Goal: Task Accomplishment & Management: Complete application form

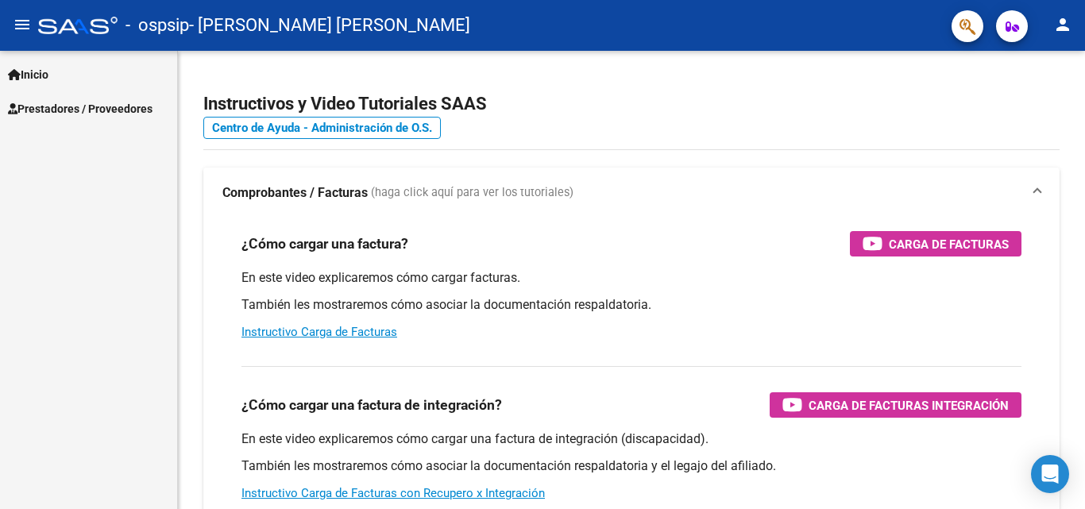
click at [95, 108] on span "Prestadores / Proveedores" at bounding box center [80, 108] width 145 height 17
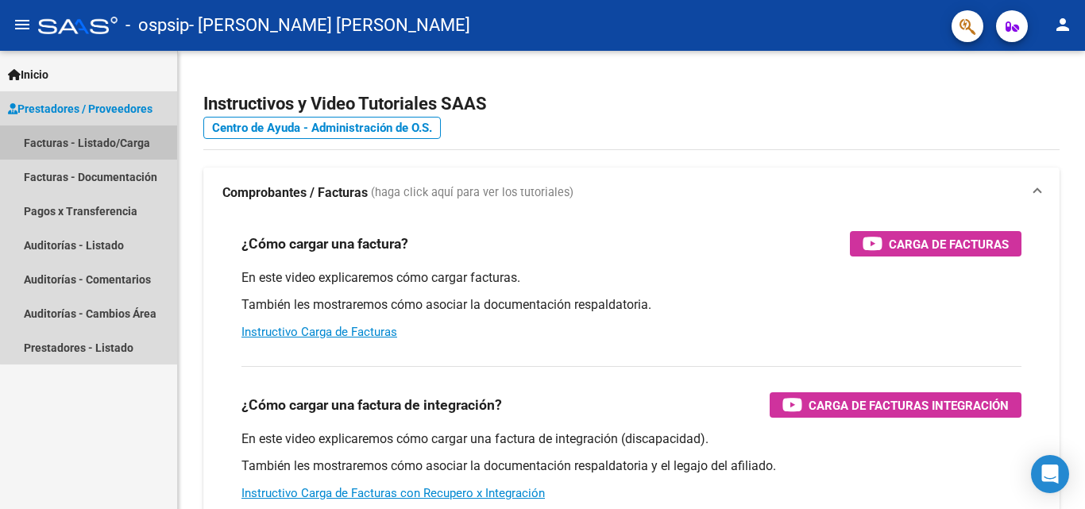
click at [95, 146] on link "Facturas - Listado/Carga" at bounding box center [88, 143] width 177 height 34
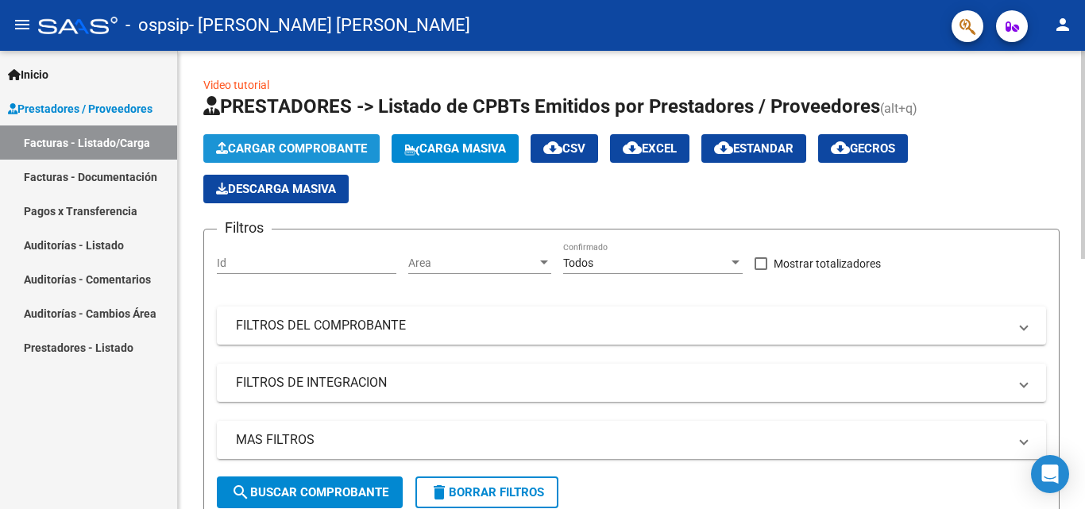
click at [313, 141] on button "Cargar Comprobante" at bounding box center [291, 148] width 176 height 29
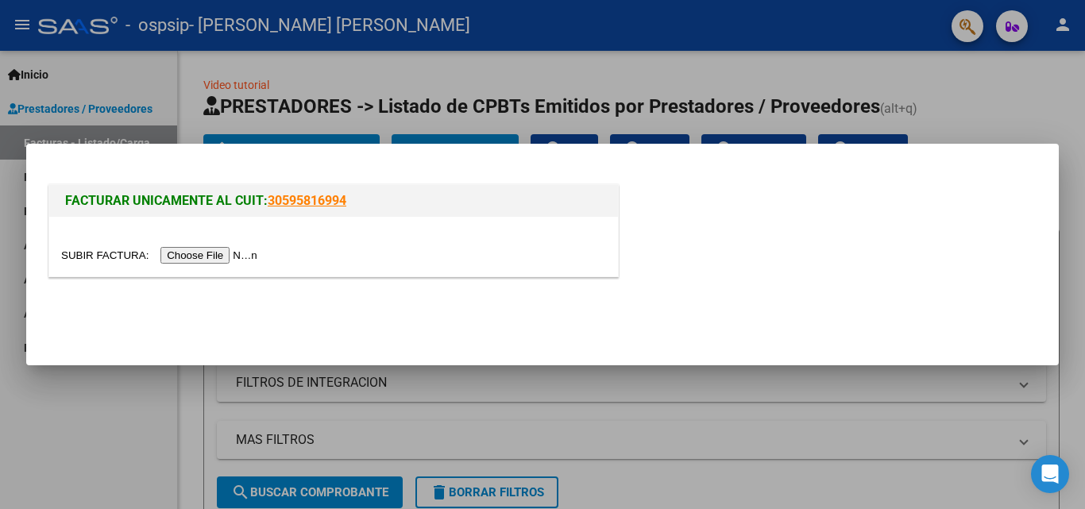
click at [231, 255] on input "file" at bounding box center [161, 255] width 201 height 17
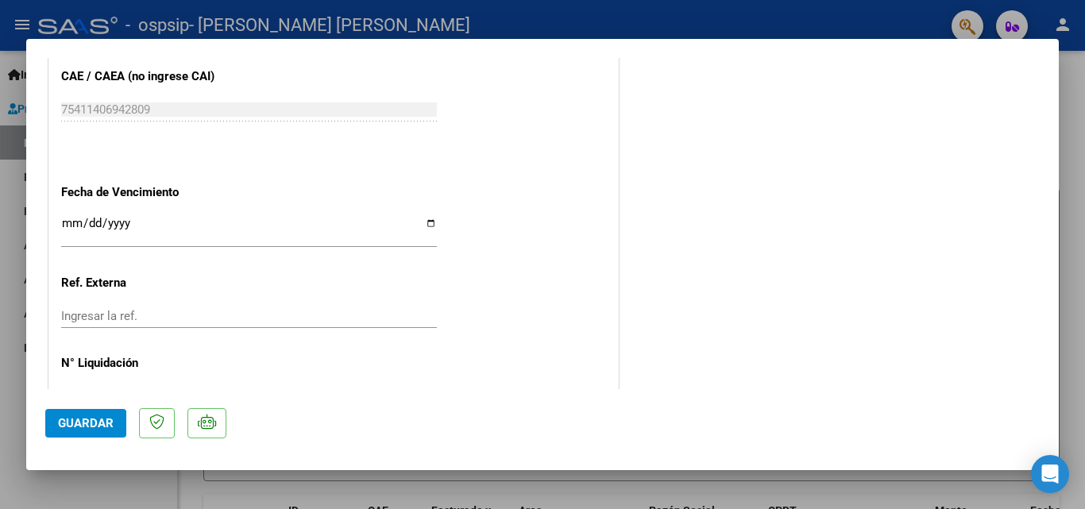
scroll to position [895, 0]
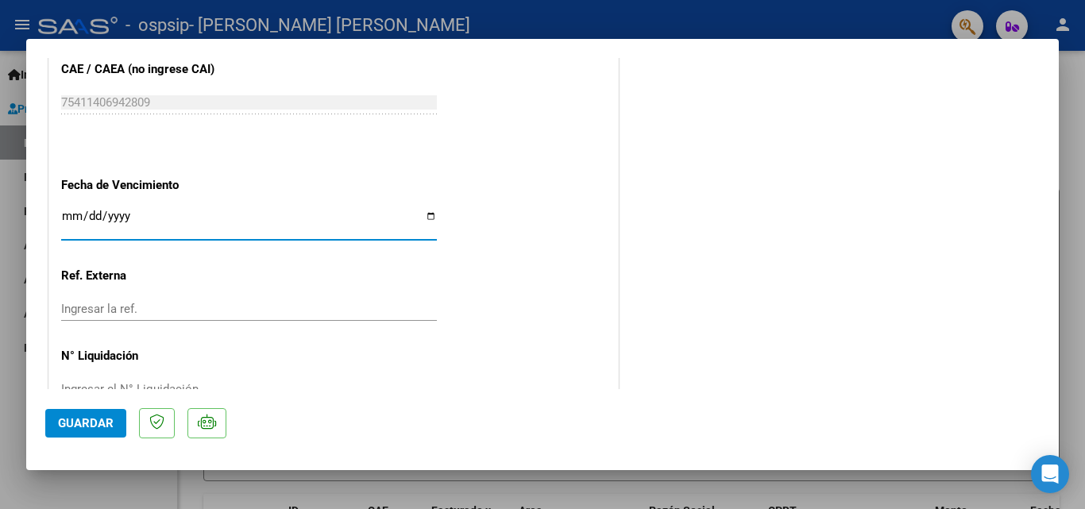
click at [95, 211] on input "Ingresar la fecha" at bounding box center [249, 222] width 376 height 25
click at [141, 226] on input "Ingresar la fecha" at bounding box center [249, 222] width 376 height 25
click at [427, 217] on input "Ingresar la fecha" at bounding box center [249, 222] width 376 height 25
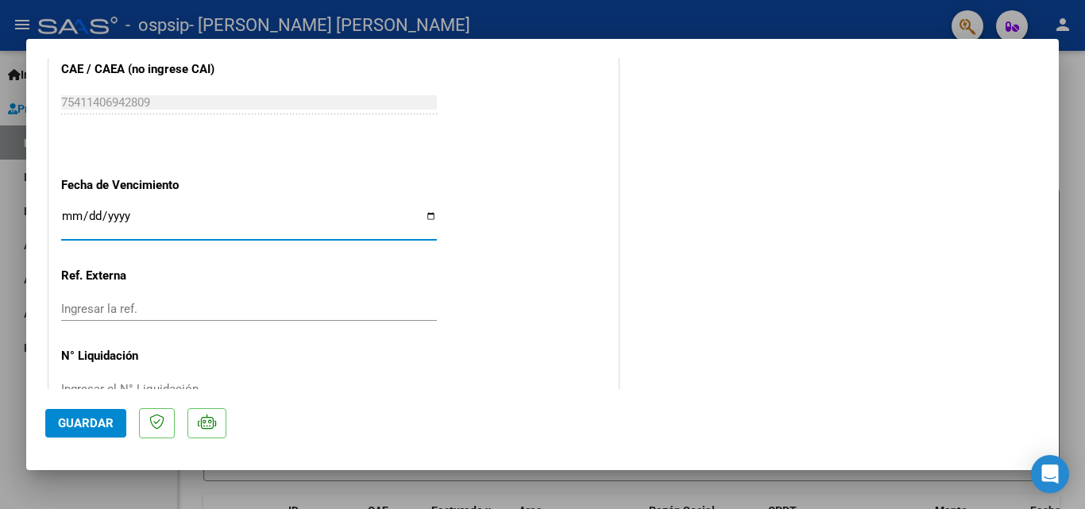
type input "[DATE]"
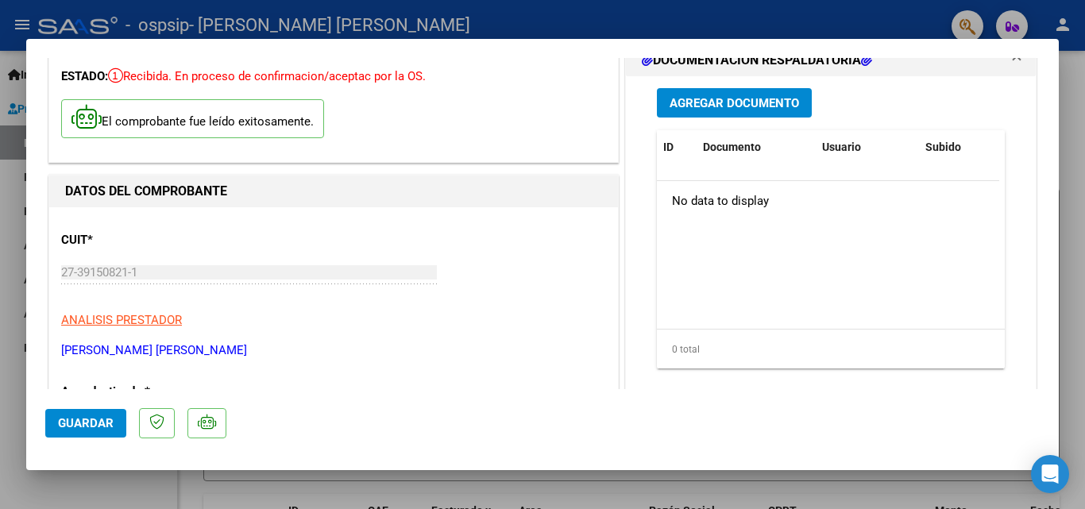
scroll to position [0, 0]
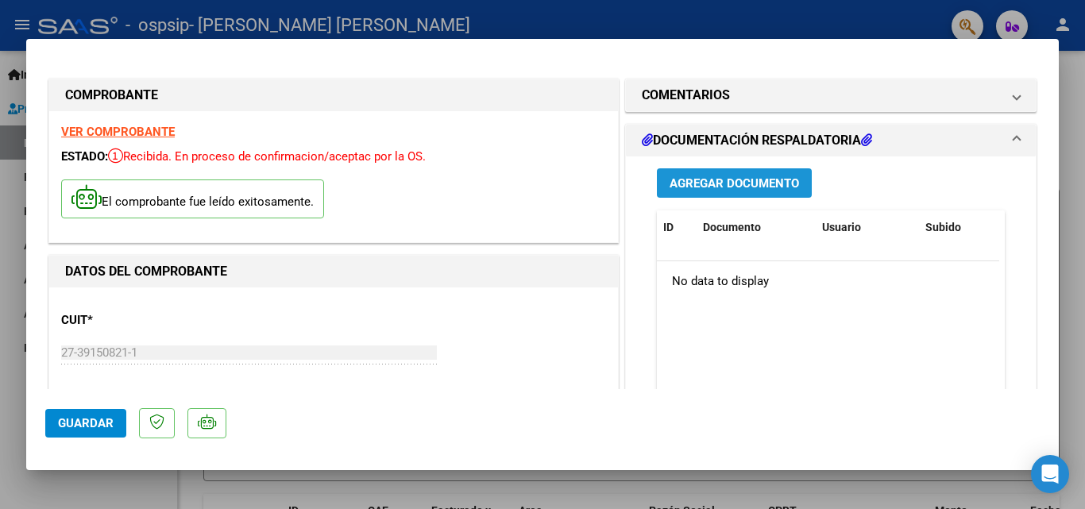
click at [763, 182] on span "Agregar Documento" at bounding box center [735, 183] width 130 height 14
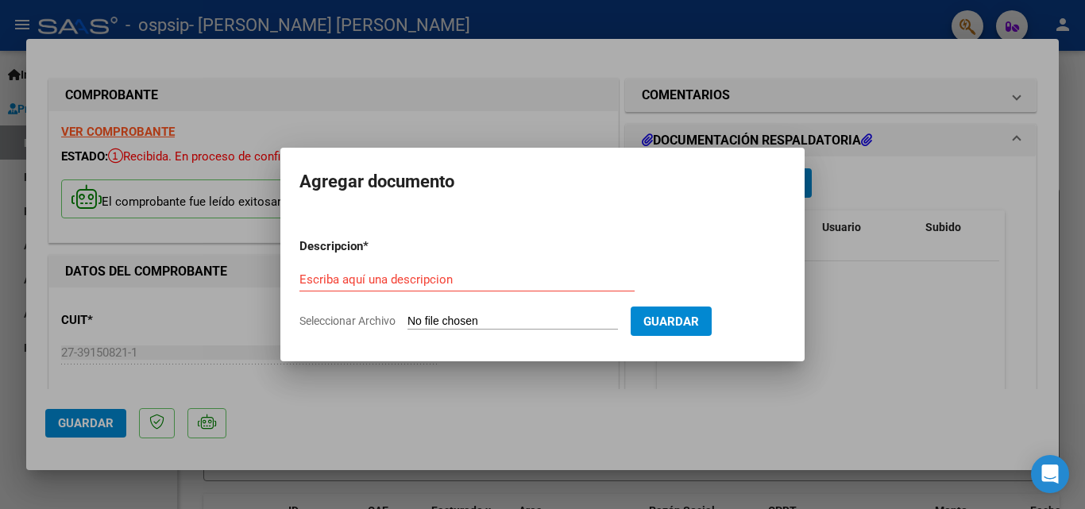
click at [433, 318] on input "Seleccionar Archivo" at bounding box center [513, 322] width 211 height 15
type input "C:\fakepath\Escáner_20250908.pdf"
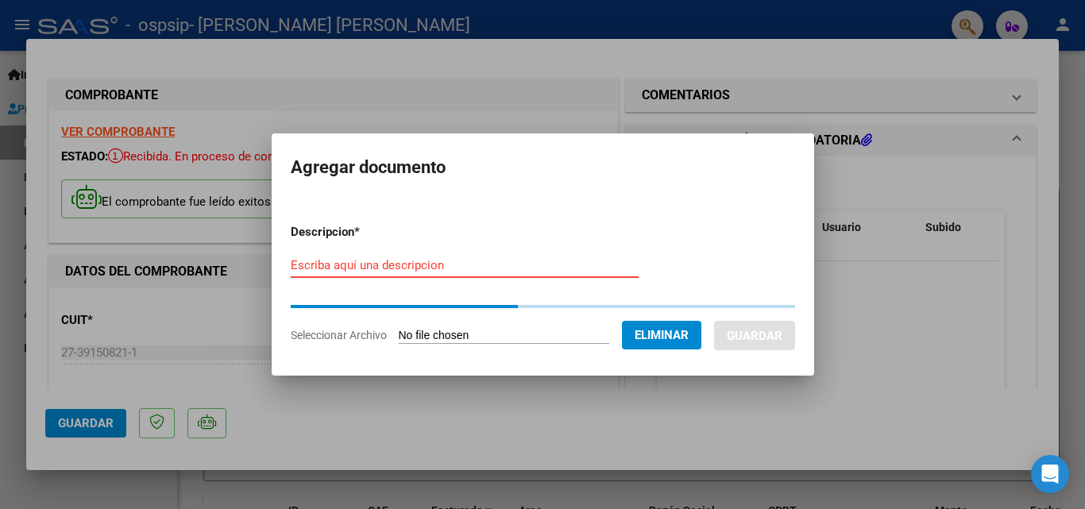
click at [449, 265] on input "Escriba aquí una descripcion" at bounding box center [465, 265] width 348 height 14
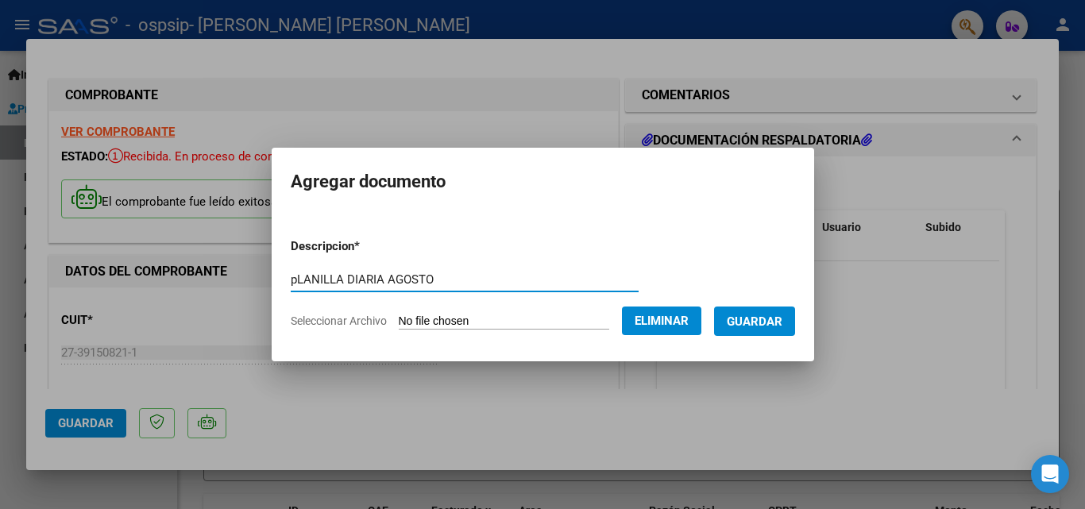
type input "pLANILLA DIARIA AGOSTO"
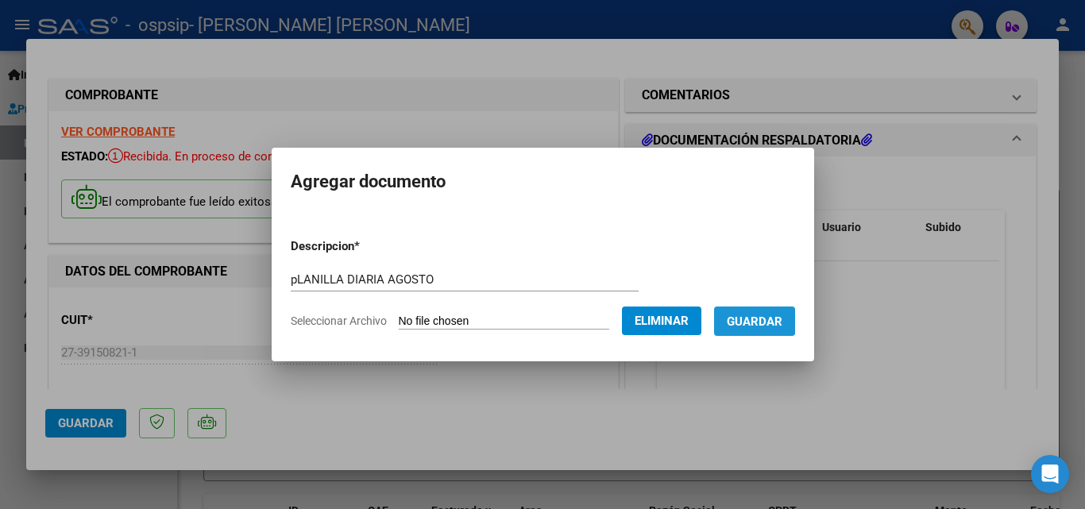
click at [764, 317] on span "Guardar" at bounding box center [755, 322] width 56 height 14
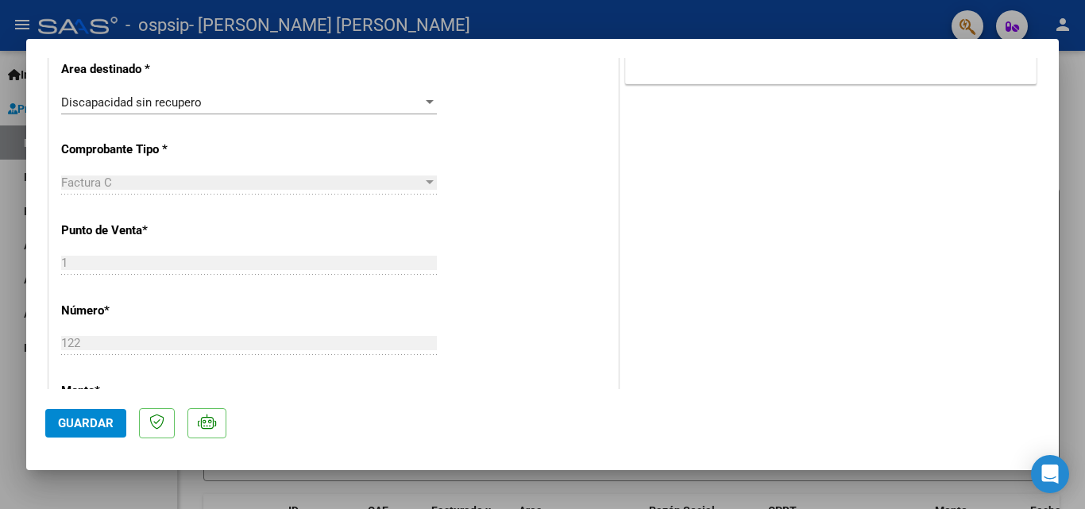
scroll to position [449, 0]
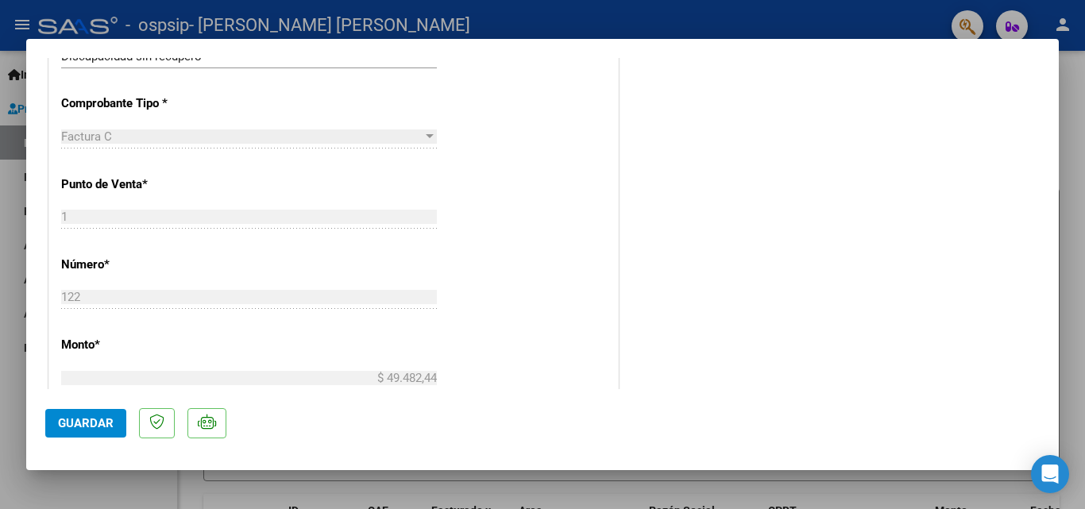
click at [93, 439] on mat-dialog-actions "Guardar" at bounding box center [542, 420] width 995 height 63
click at [90, 424] on span "Guardar" at bounding box center [86, 423] width 56 height 14
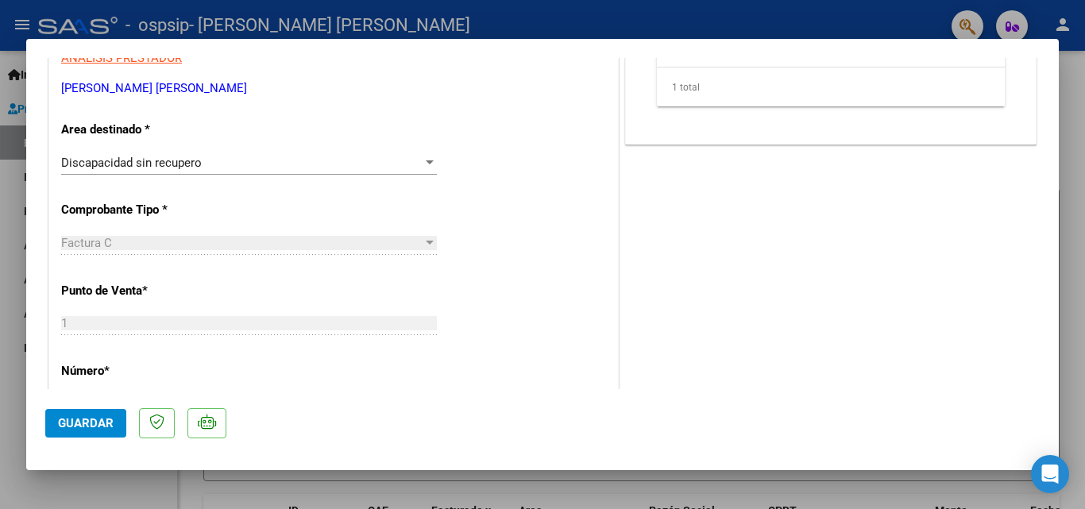
scroll to position [306, 0]
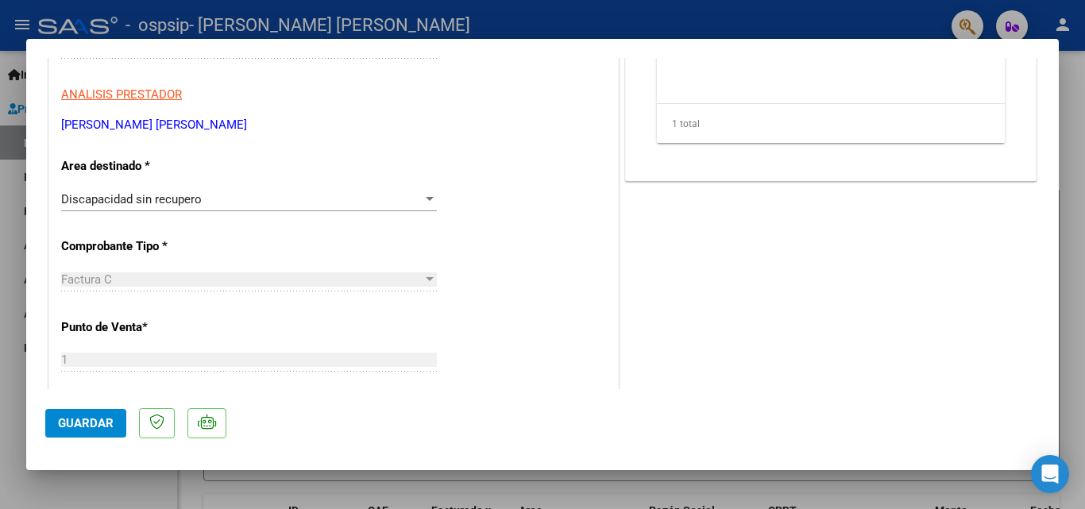
click at [99, 417] on span "Guardar" at bounding box center [86, 423] width 56 height 14
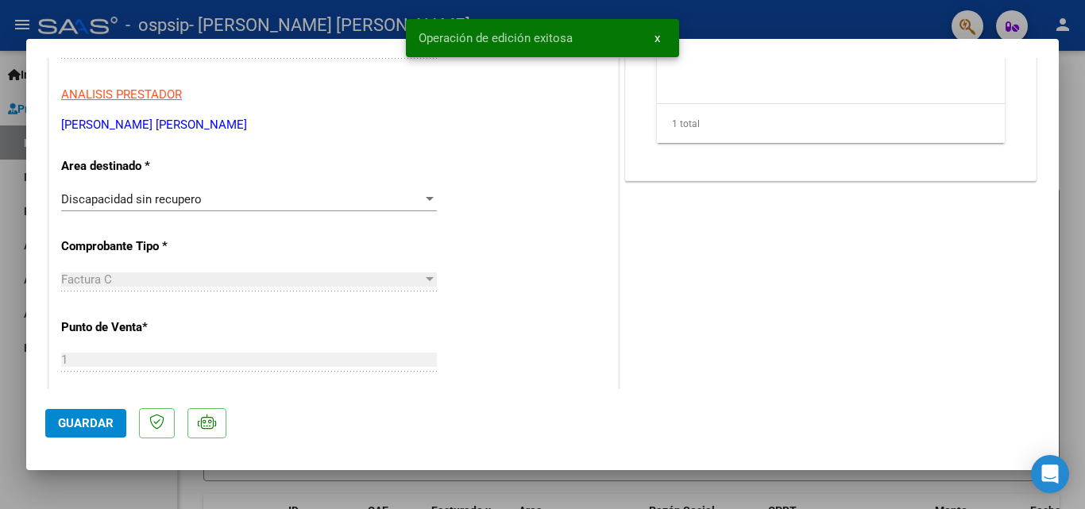
click at [453, 489] on div at bounding box center [542, 254] width 1085 height 509
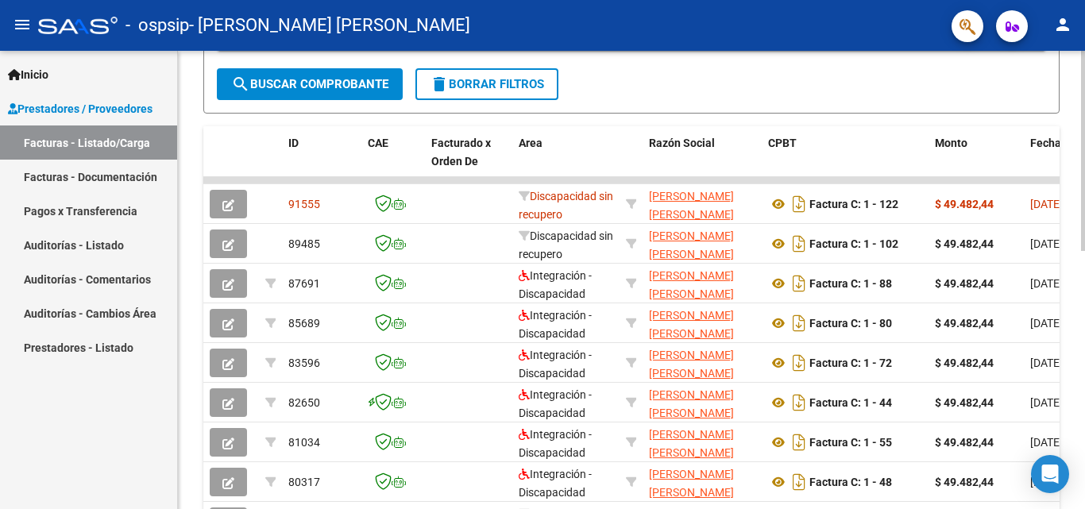
scroll to position [411, 0]
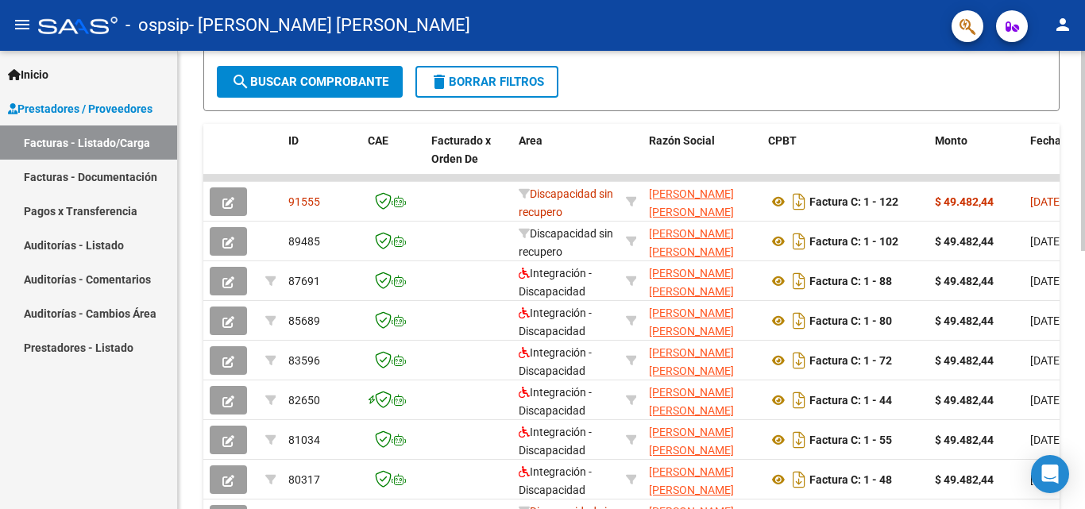
click at [1081, 361] on div "Video tutorial PRESTADORES -> Listado de CPBTs Emitidos por Prestadores / Prove…" at bounding box center [633, 157] width 911 height 1035
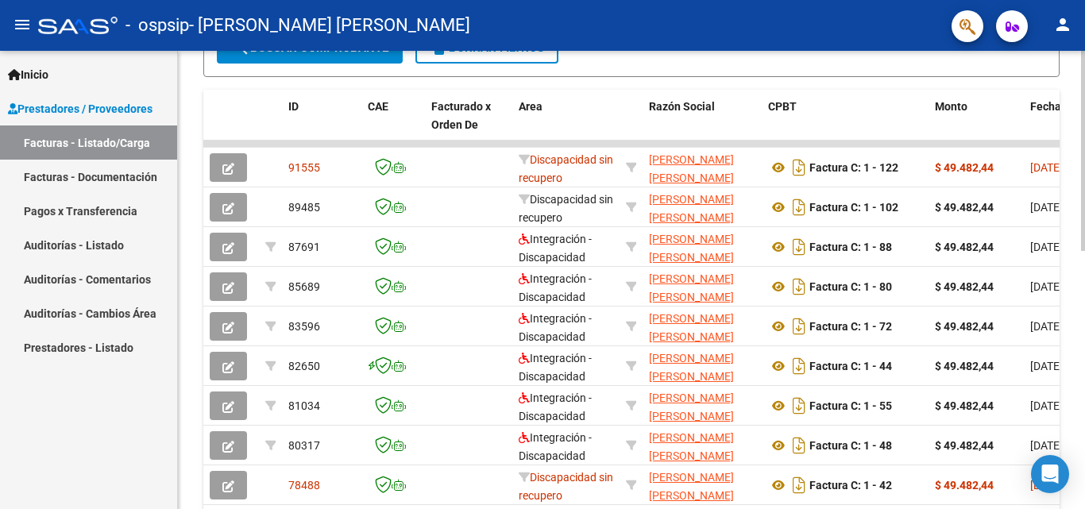
scroll to position [447, 0]
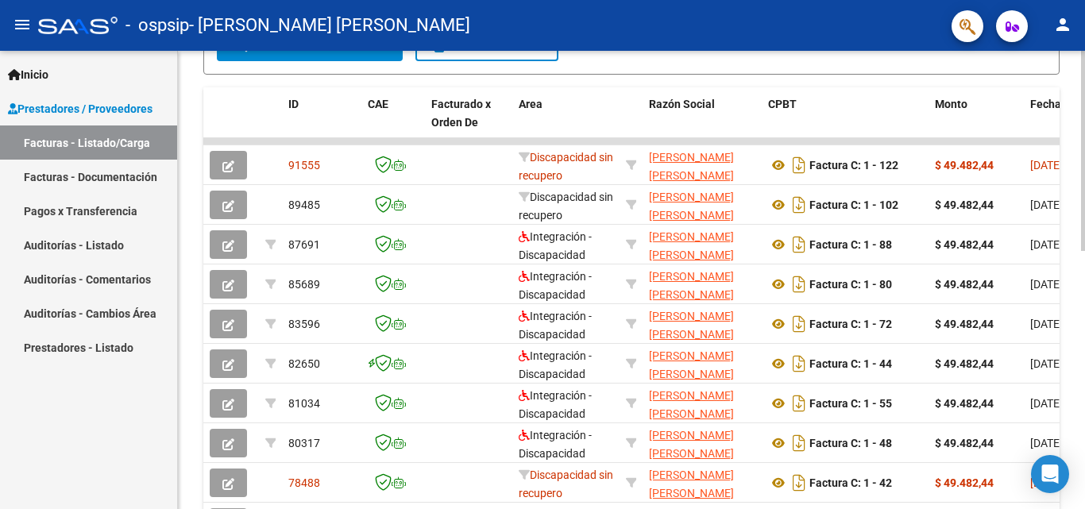
click at [1085, 338] on div at bounding box center [1083, 351] width 4 height 200
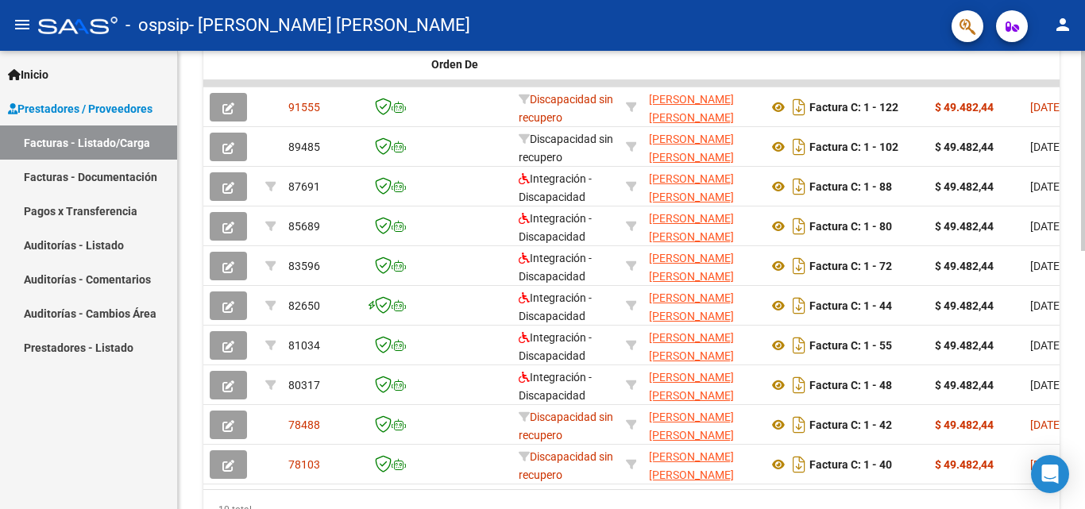
scroll to position [513, 0]
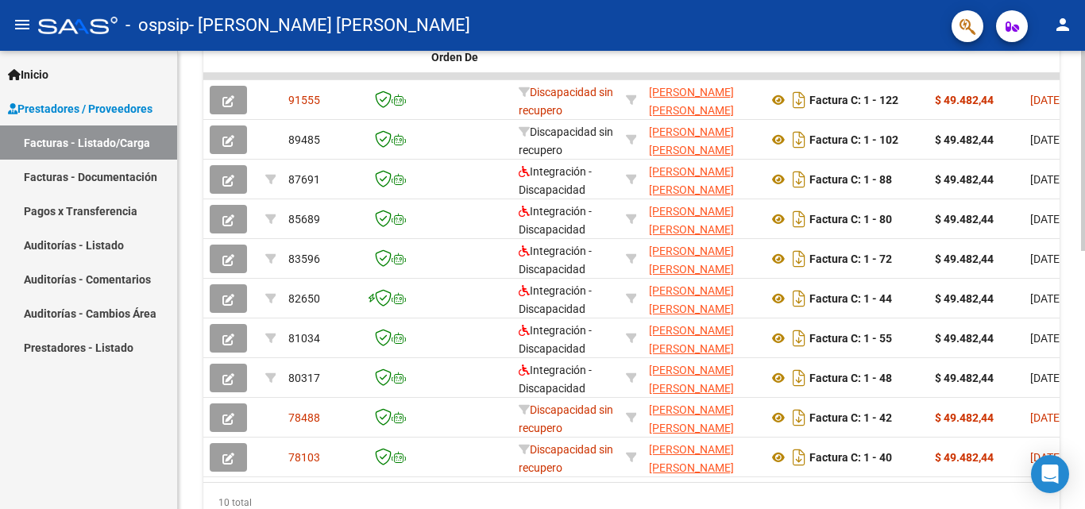
click at [1085, 355] on div at bounding box center [1083, 380] width 4 height 200
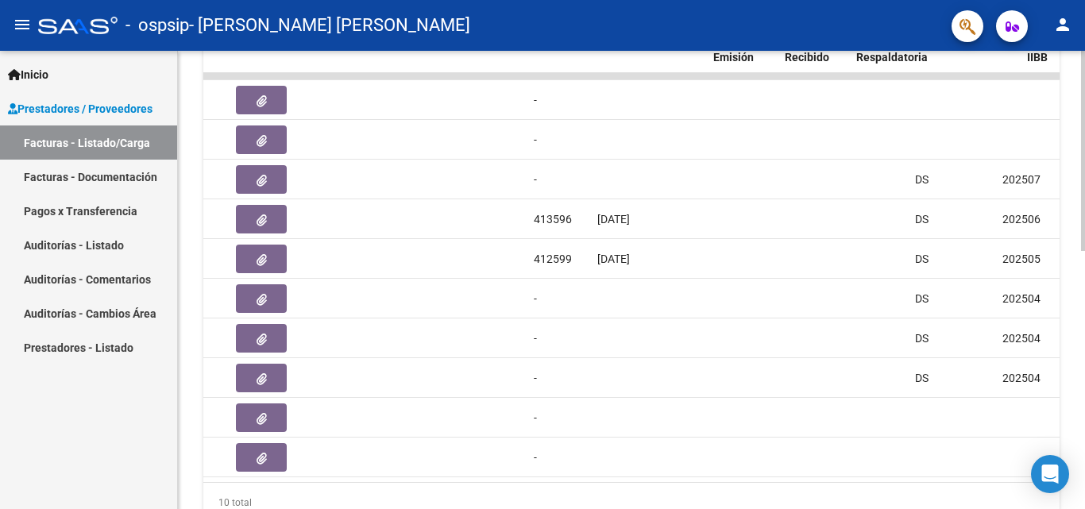
scroll to position [0, 0]
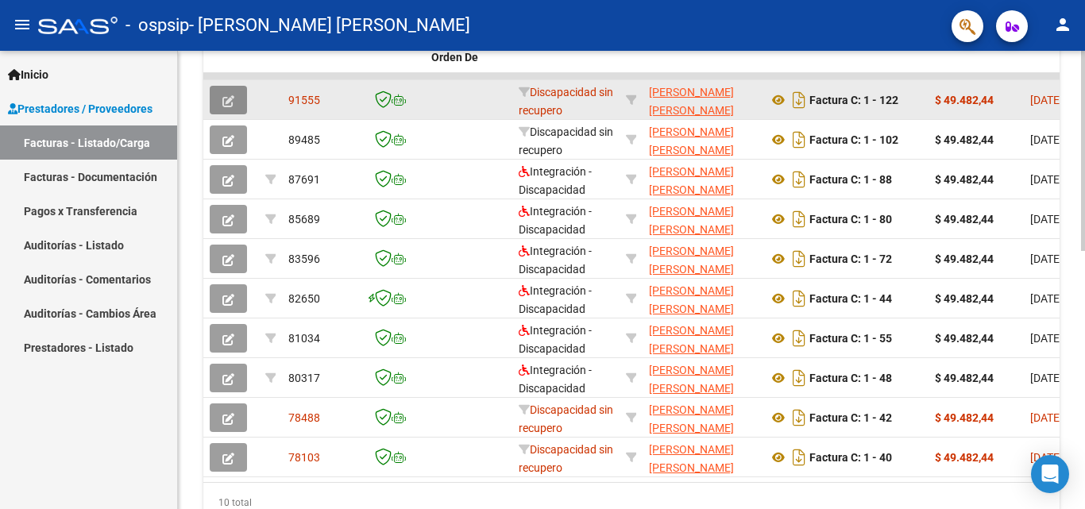
click at [222, 102] on button "button" at bounding box center [228, 100] width 37 height 29
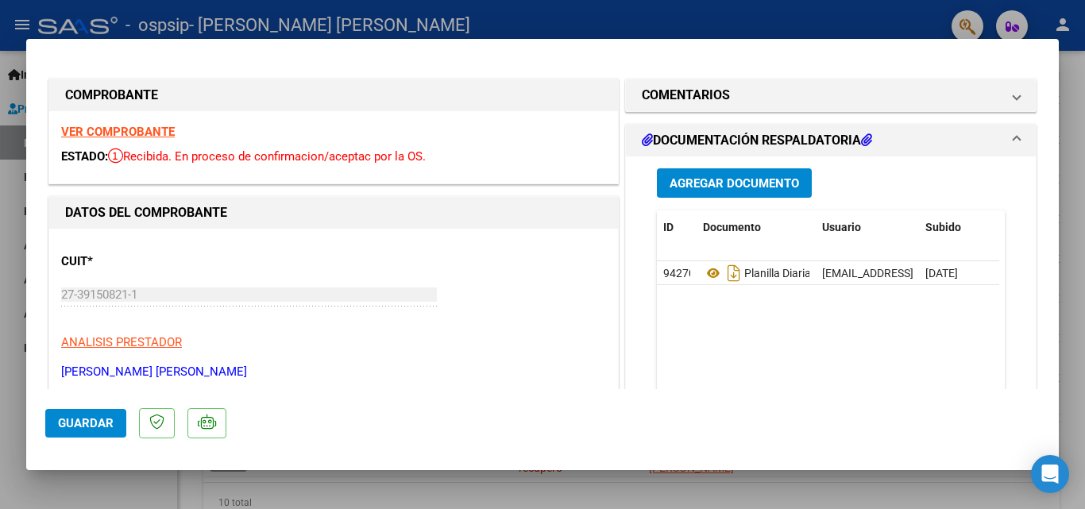
click at [81, 421] on span "Guardar" at bounding box center [86, 423] width 56 height 14
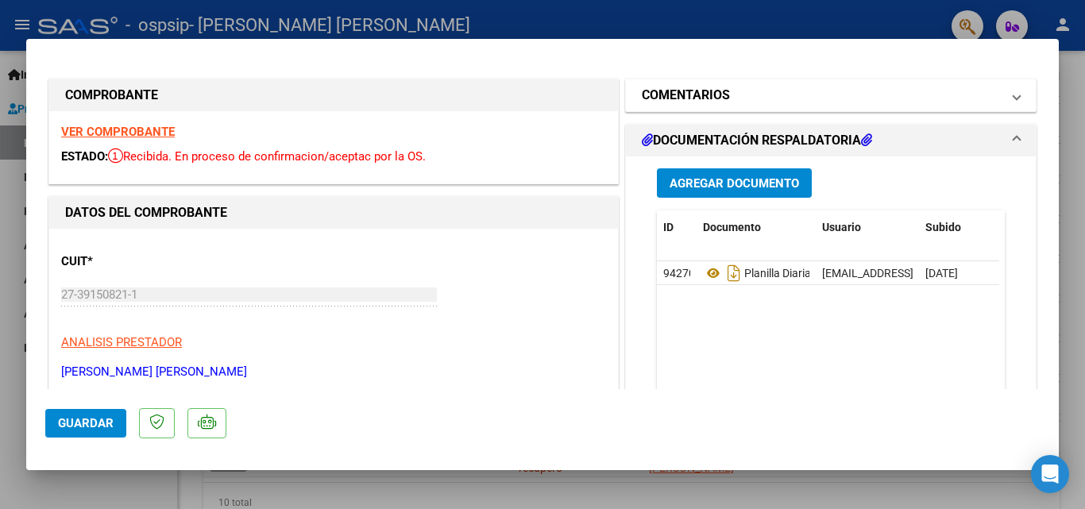
click at [995, 95] on span "COMENTARIOS" at bounding box center [828, 95] width 372 height 19
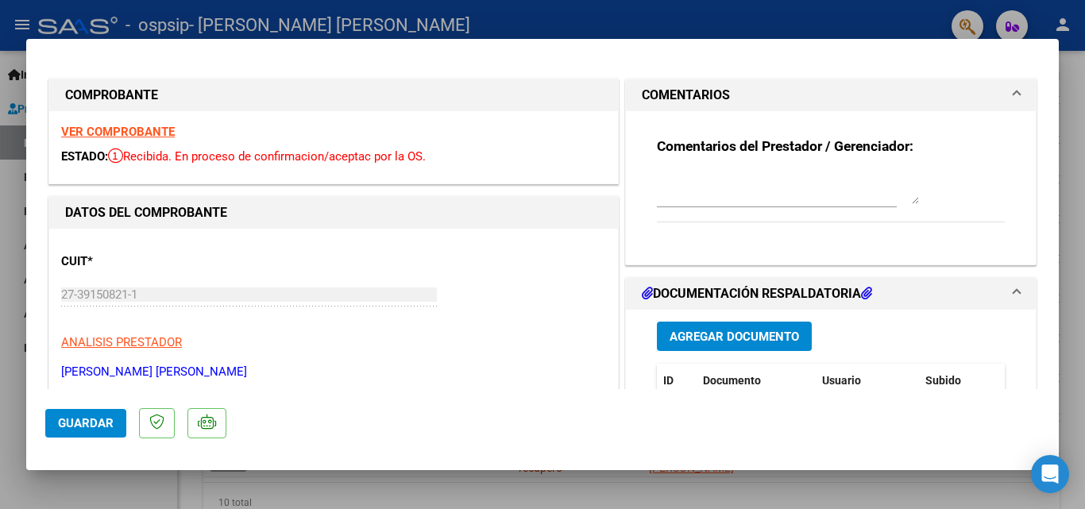
click at [995, 95] on span "COMENTARIOS" at bounding box center [828, 95] width 372 height 19
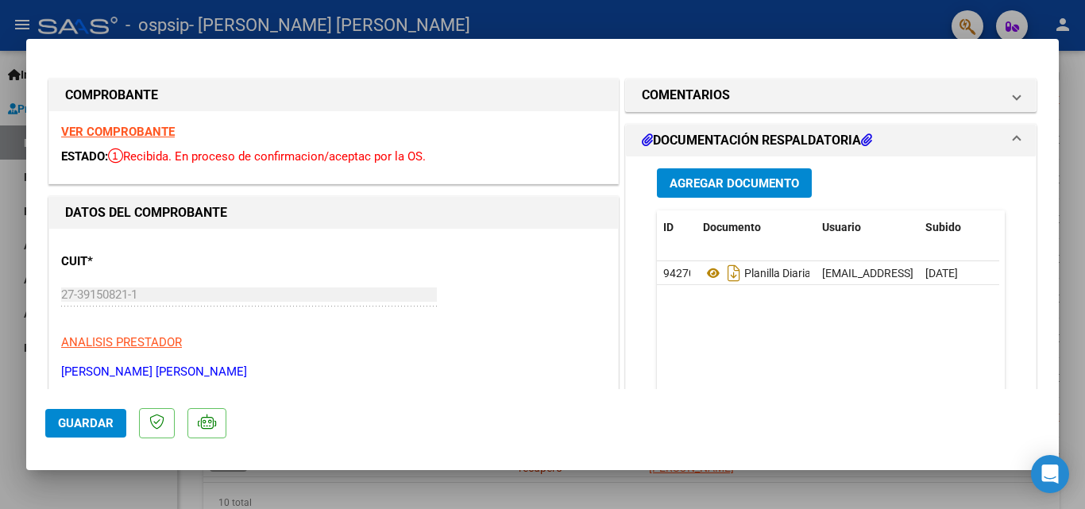
click at [676, 493] on div at bounding box center [542, 254] width 1085 height 509
type input "$ 0,00"
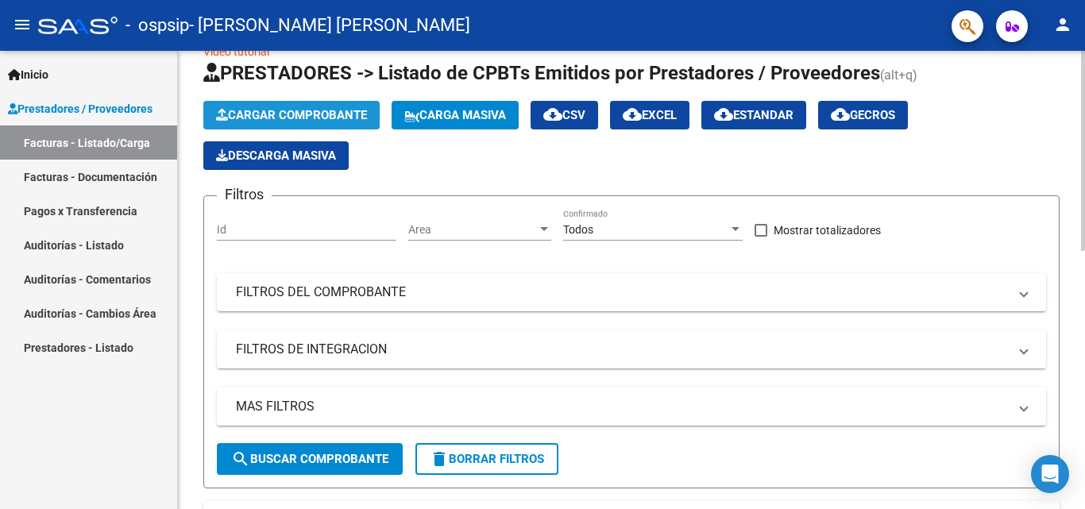
click at [324, 116] on span "Cargar Comprobante" at bounding box center [291, 115] width 151 height 14
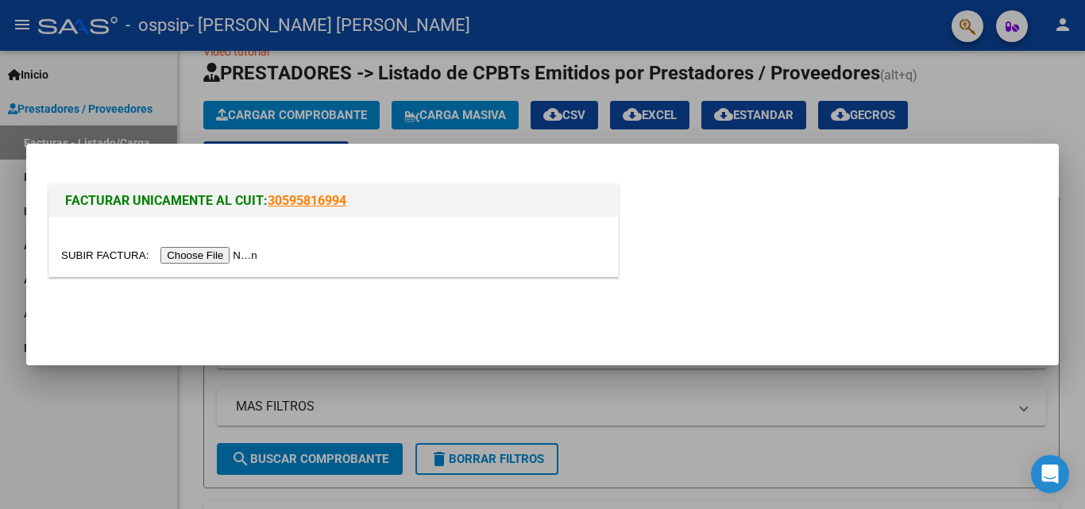
click at [230, 253] on input "file" at bounding box center [161, 255] width 201 height 17
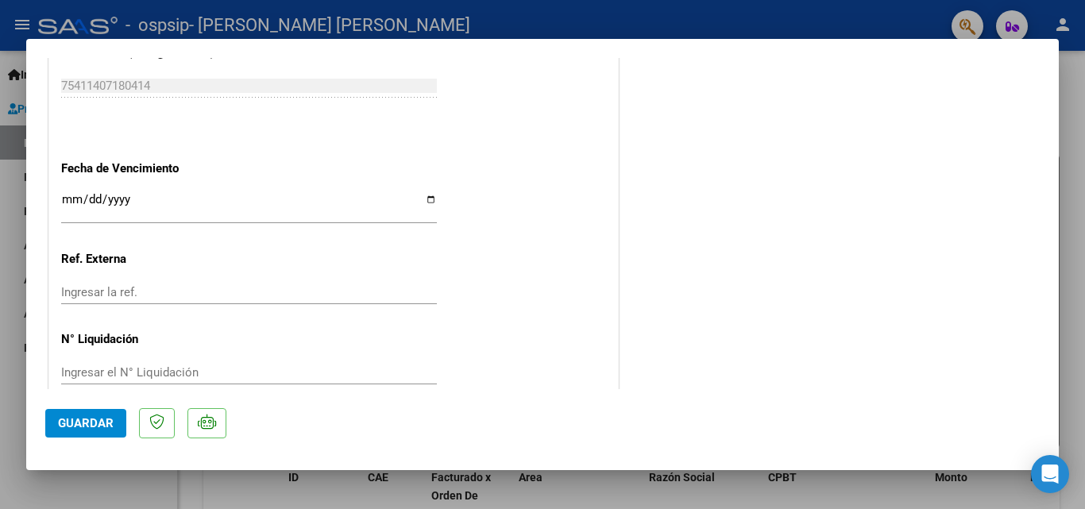
scroll to position [938, 0]
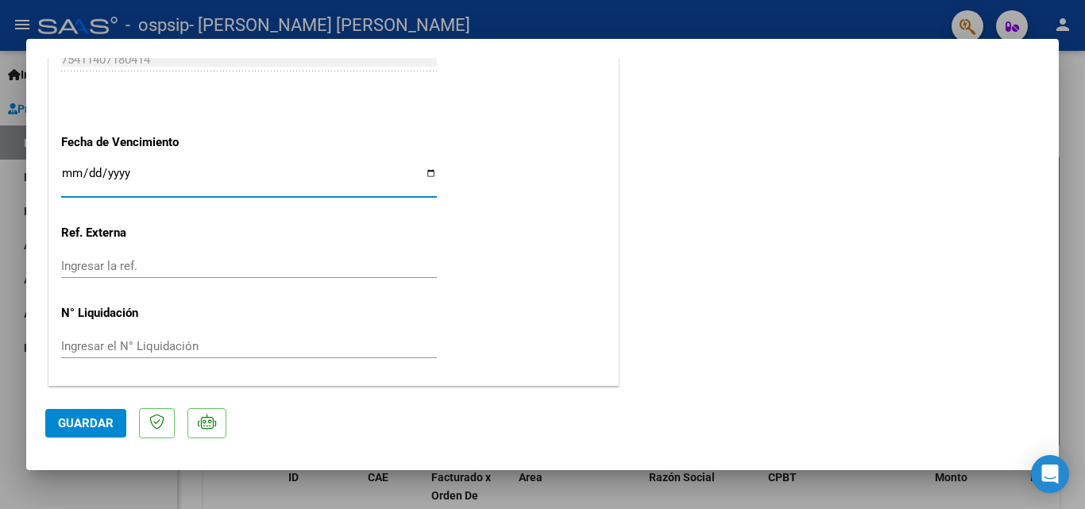
click at [311, 188] on input "Ingresar la fecha" at bounding box center [249, 179] width 376 height 25
click at [424, 171] on input "Ingresar la fecha" at bounding box center [249, 179] width 376 height 25
type input "[DATE]"
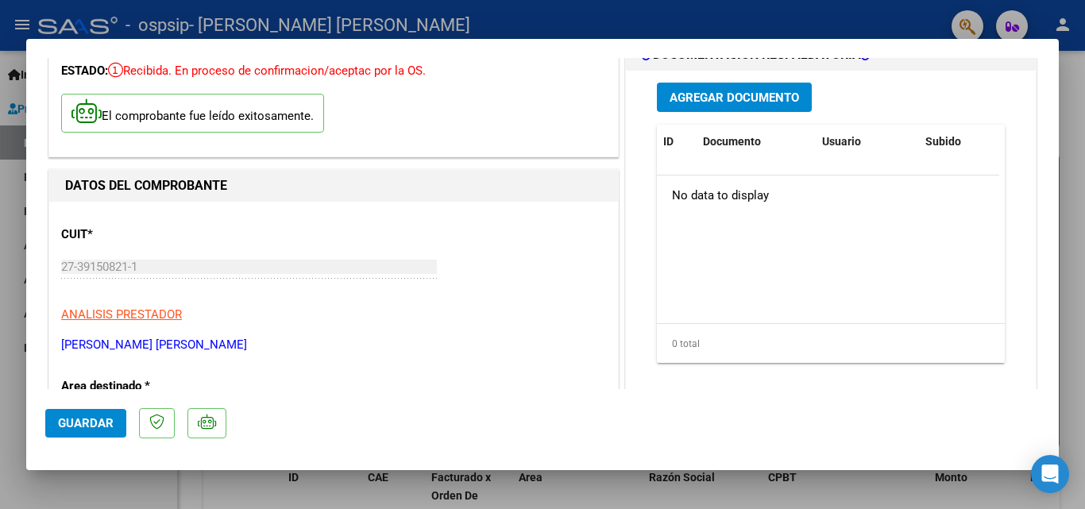
scroll to position [0, 0]
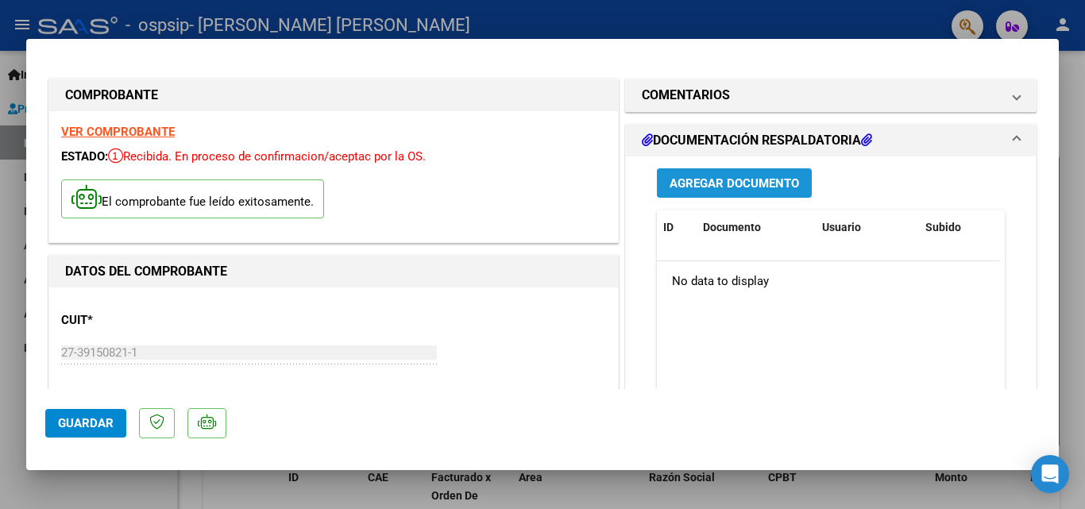
click at [776, 178] on span "Agregar Documento" at bounding box center [735, 183] width 130 height 14
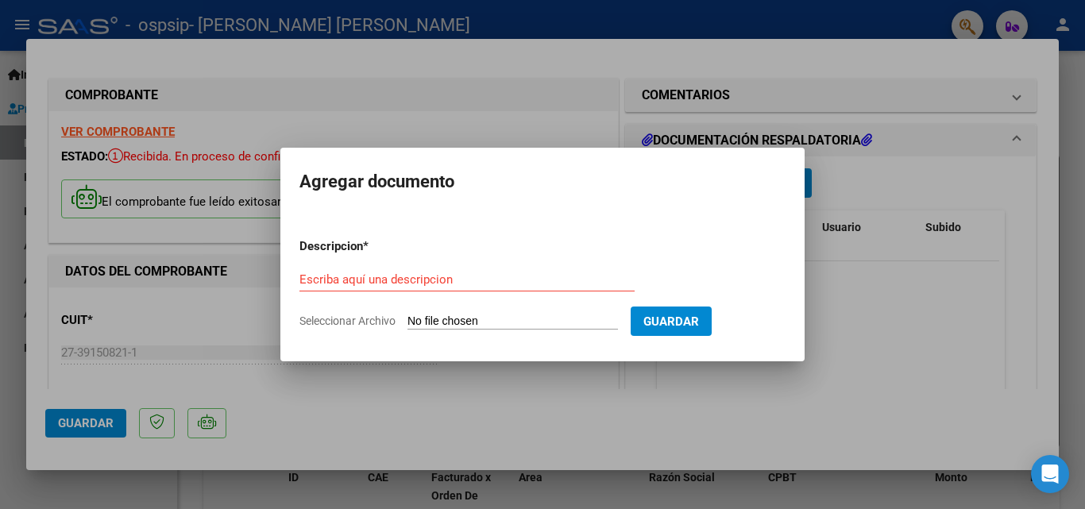
click at [513, 319] on input "Seleccionar Archivo" at bounding box center [513, 322] width 211 height 15
type input "C:\fakepath\Archivo_escaneado_20251003-1608.pdf"
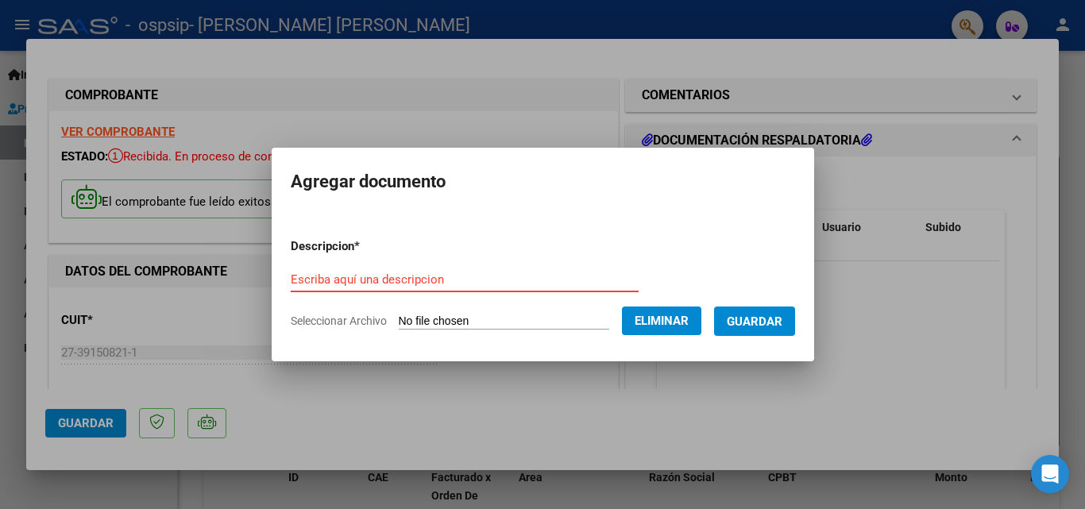
click at [590, 277] on input "Escriba aquí una descripcion" at bounding box center [465, 280] width 348 height 14
type input "p"
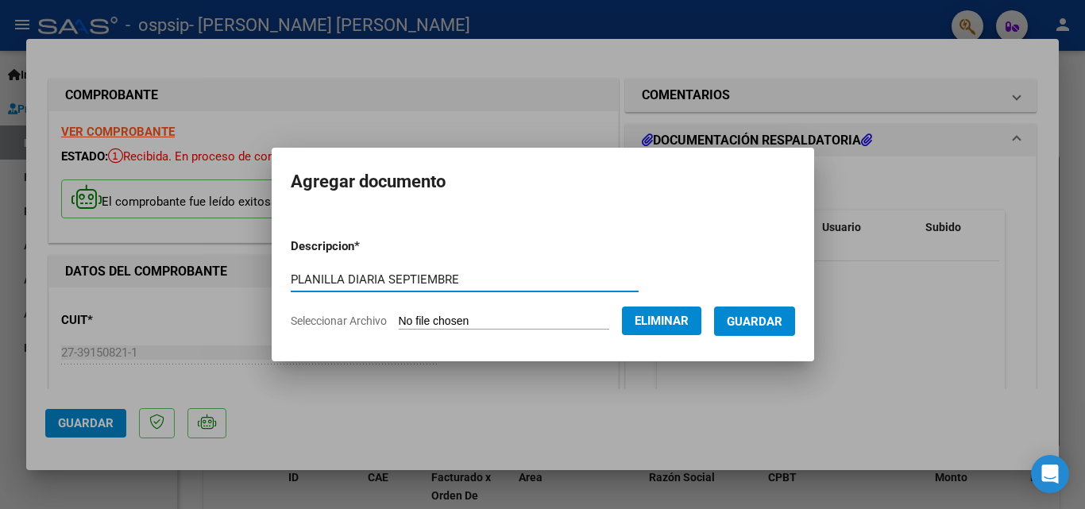
type input "PLANILLA DIARIA SEPTIEMBRE"
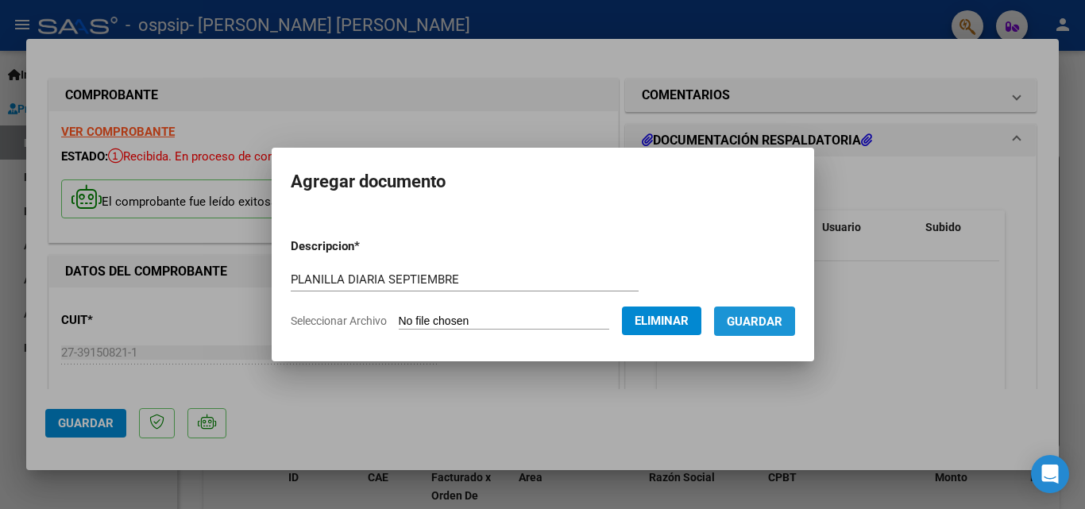
click at [756, 325] on span "Guardar" at bounding box center [755, 322] width 56 height 14
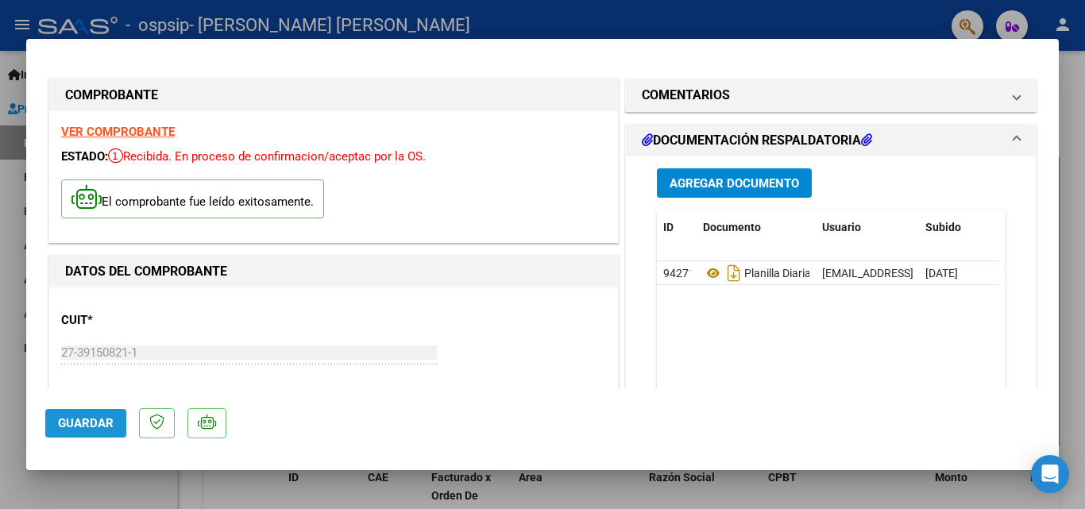
click at [86, 424] on span "Guardar" at bounding box center [86, 423] width 56 height 14
click at [375, 487] on div at bounding box center [542, 254] width 1085 height 509
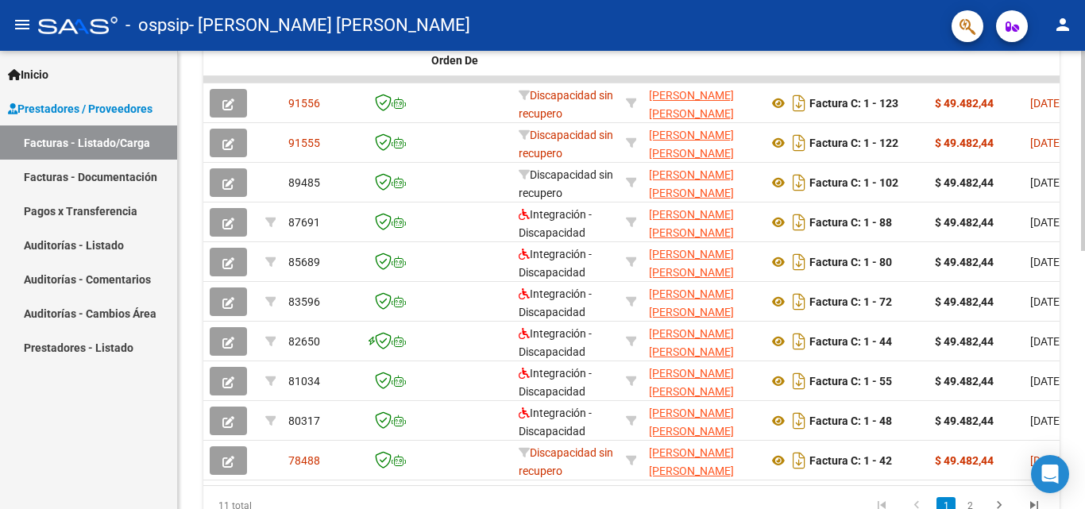
scroll to position [511, 0]
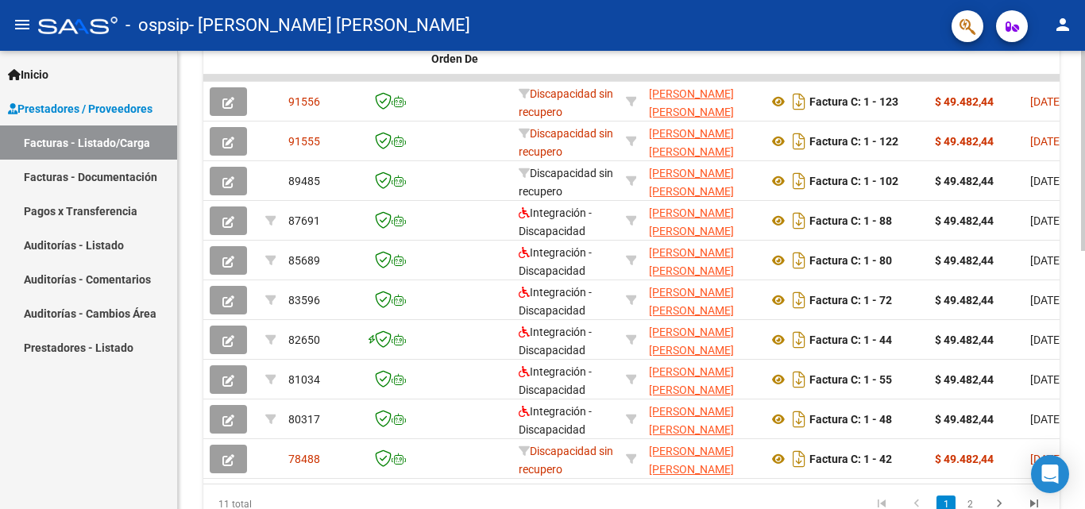
click at [1068, 369] on div "Video tutorial PRESTADORES -> Listado de CPBTs Emitidos por Prestadores / Prove…" at bounding box center [633, 57] width 911 height 1035
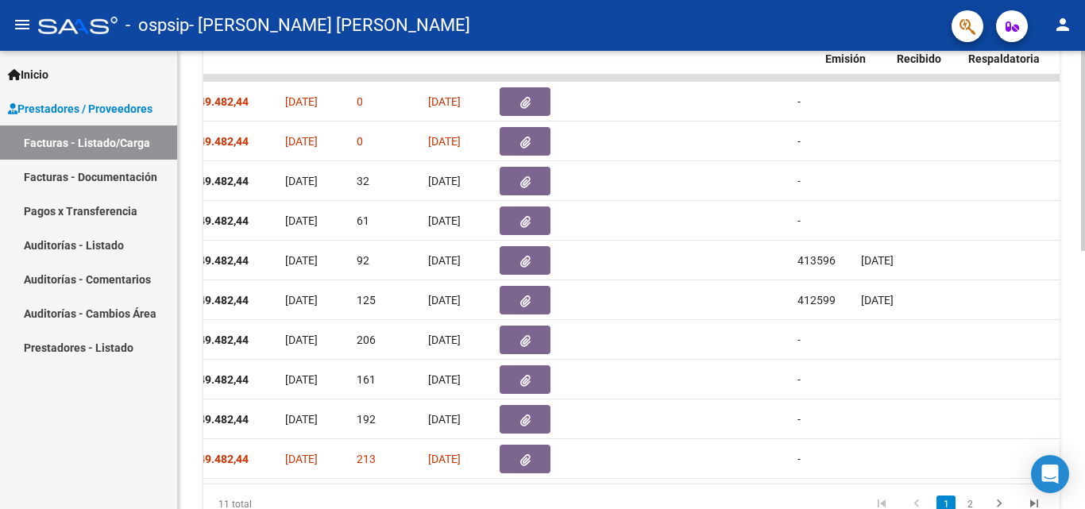
scroll to position [0, 0]
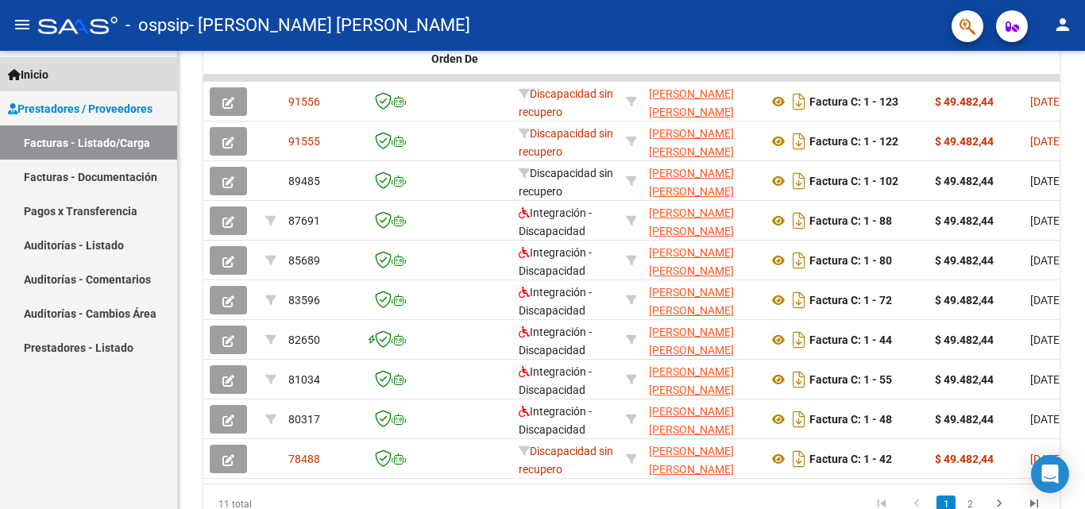
click at [39, 68] on span "Inicio" at bounding box center [28, 74] width 41 height 17
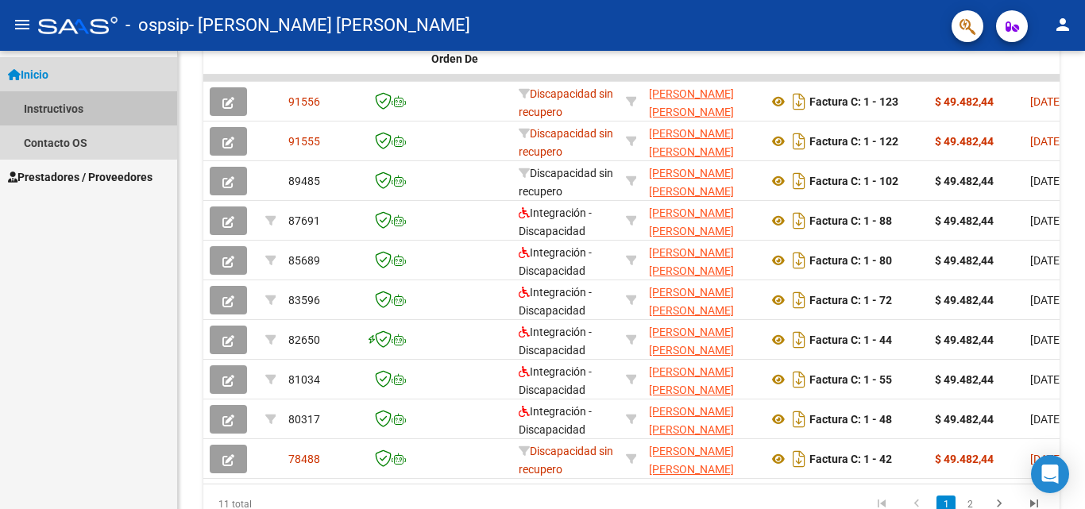
click at [48, 106] on link "Instructivos" at bounding box center [88, 108] width 177 height 34
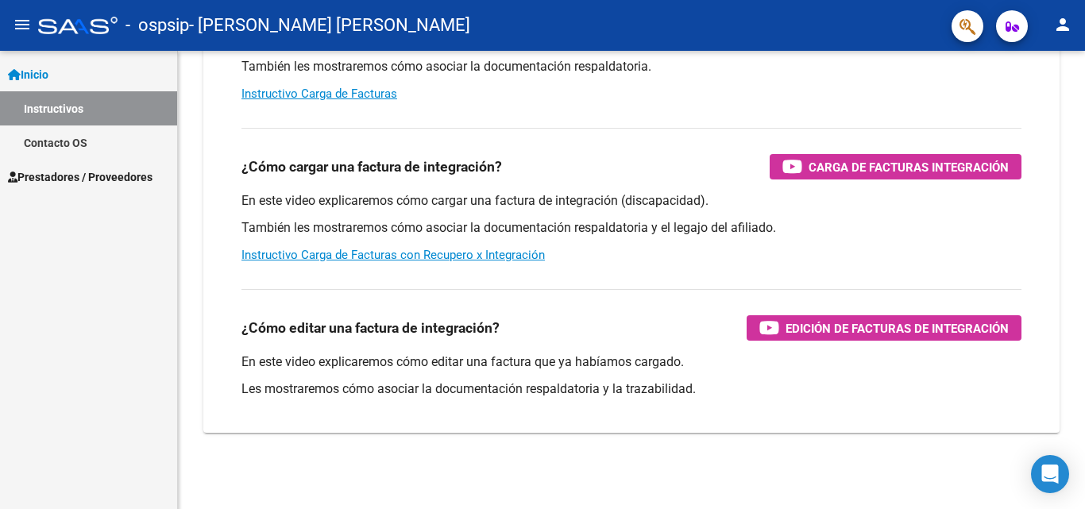
scroll to position [238, 0]
click at [363, 96] on link "Instructivo Carga de Facturas" at bounding box center [320, 94] width 156 height 14
click at [91, 177] on span "Prestadores / Proveedores" at bounding box center [80, 176] width 145 height 17
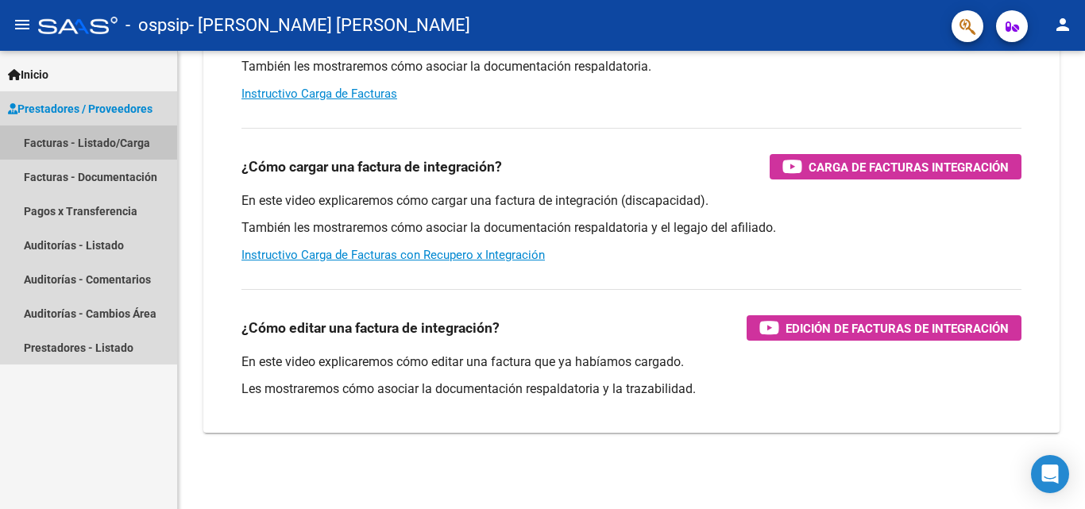
click at [111, 130] on link "Facturas - Listado/Carga" at bounding box center [88, 143] width 177 height 34
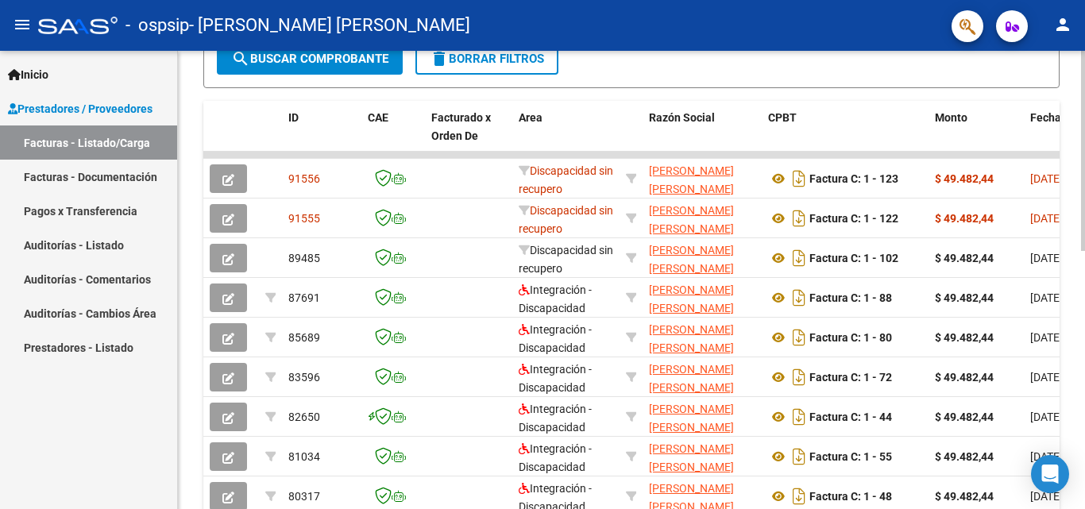
scroll to position [451, 0]
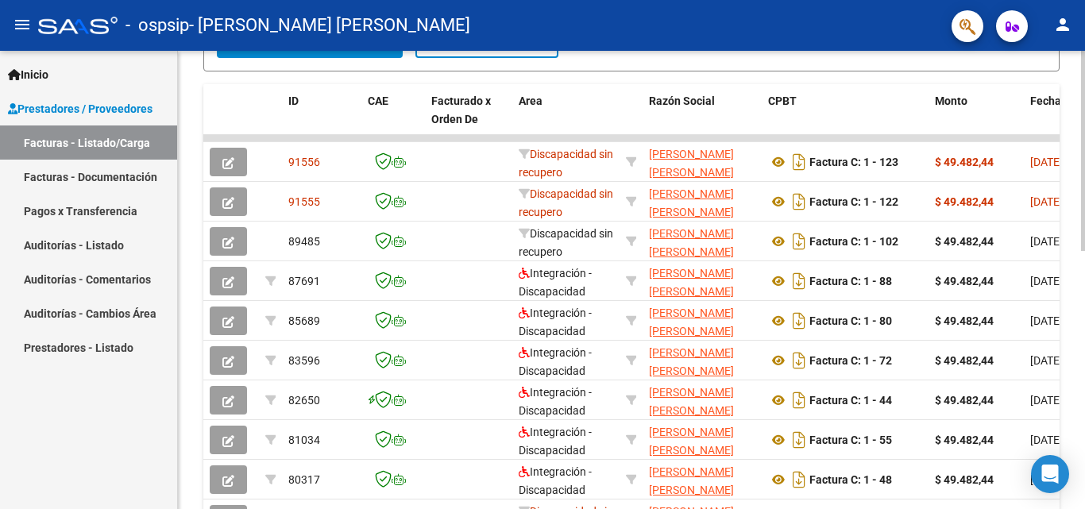
click at [1085, 337] on div at bounding box center [1083, 353] width 4 height 200
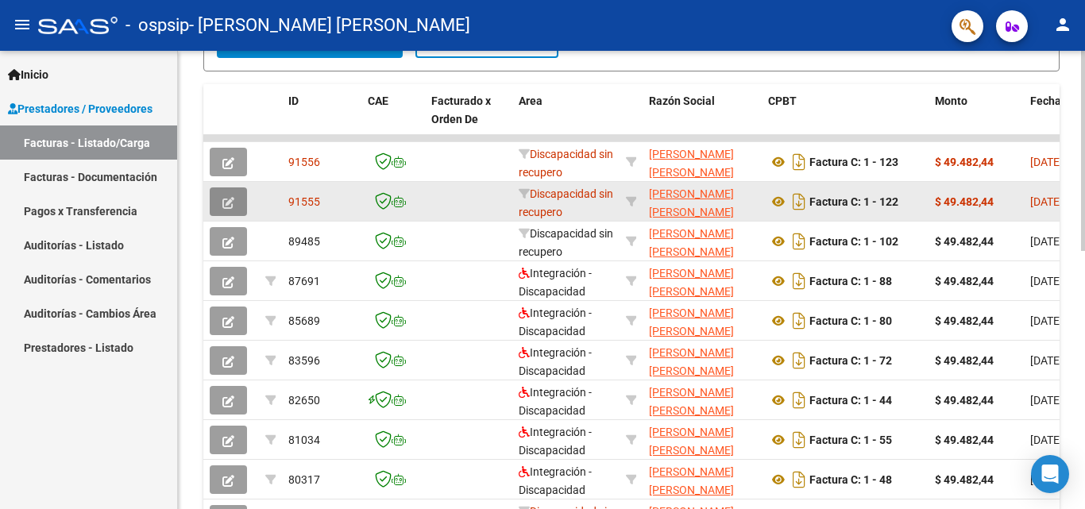
click at [238, 207] on button "button" at bounding box center [228, 202] width 37 height 29
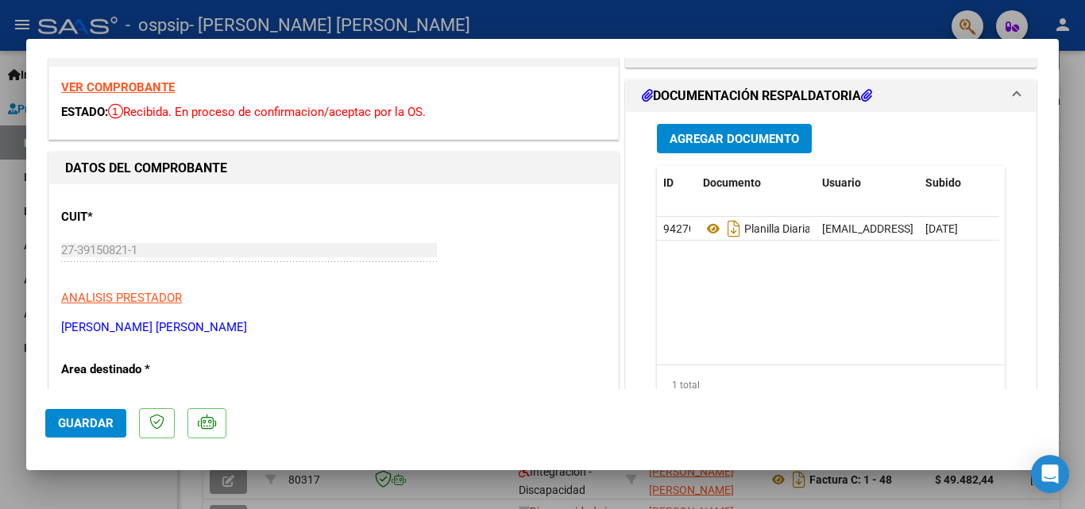
scroll to position [0, 0]
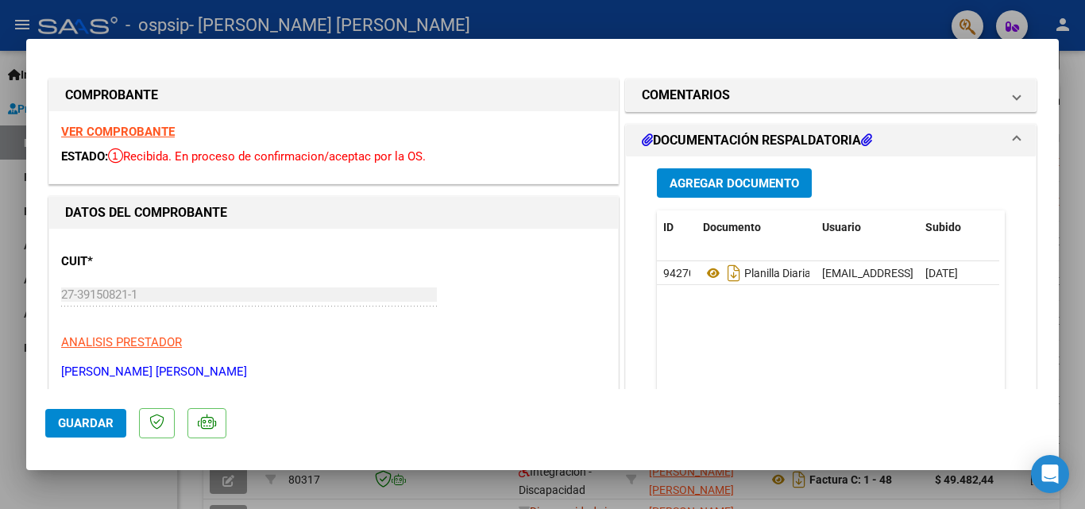
click at [1085, 157] on div at bounding box center [542, 254] width 1085 height 509
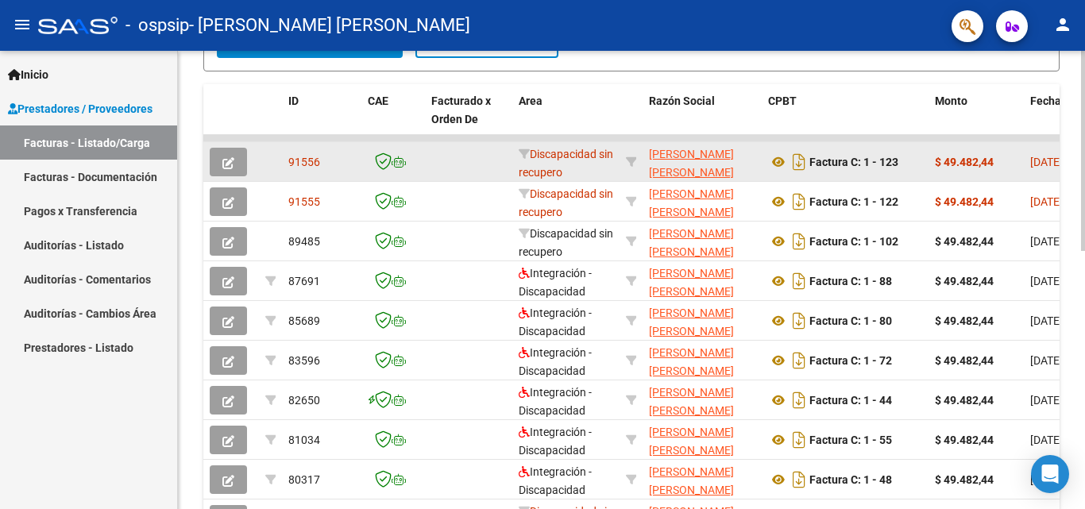
scroll to position [451, 0]
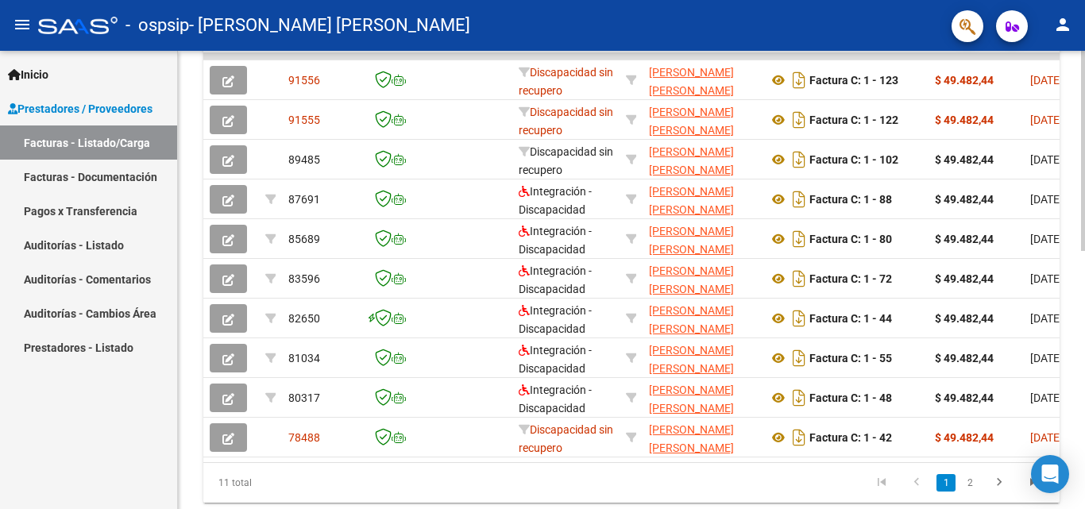
click at [1085, 330] on div at bounding box center [1083, 389] width 4 height 200
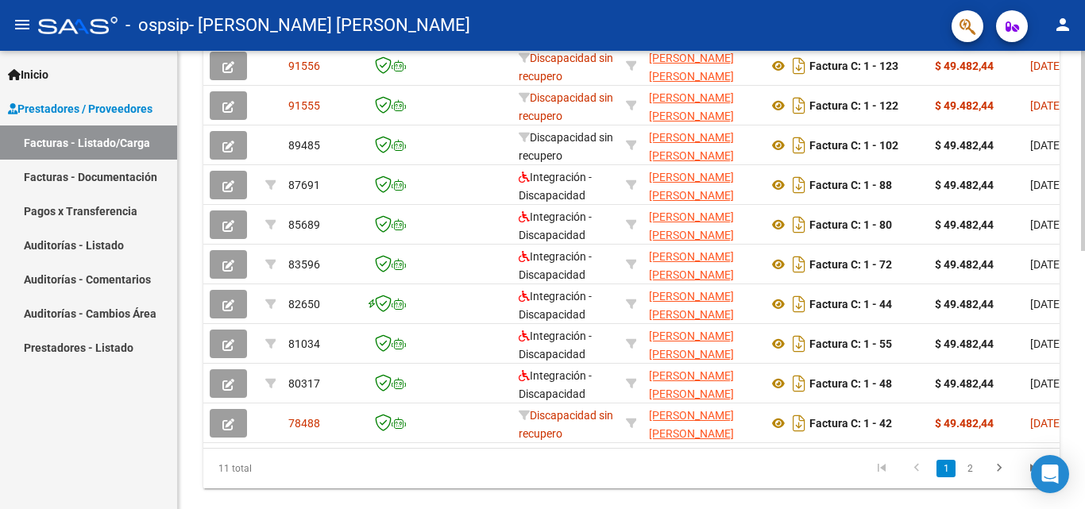
scroll to position [0, 338]
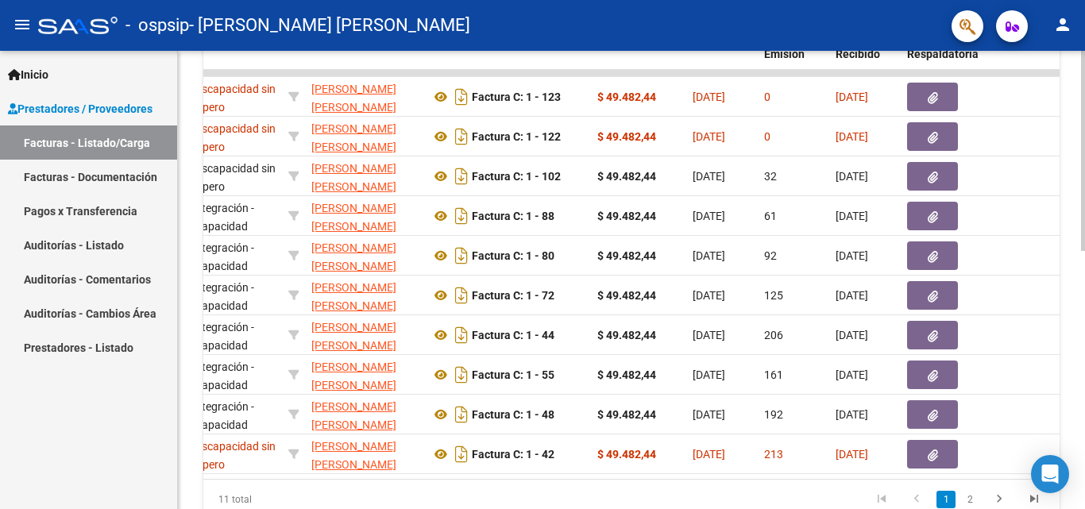
click at [1085, 335] on div at bounding box center [1083, 381] width 4 height 200
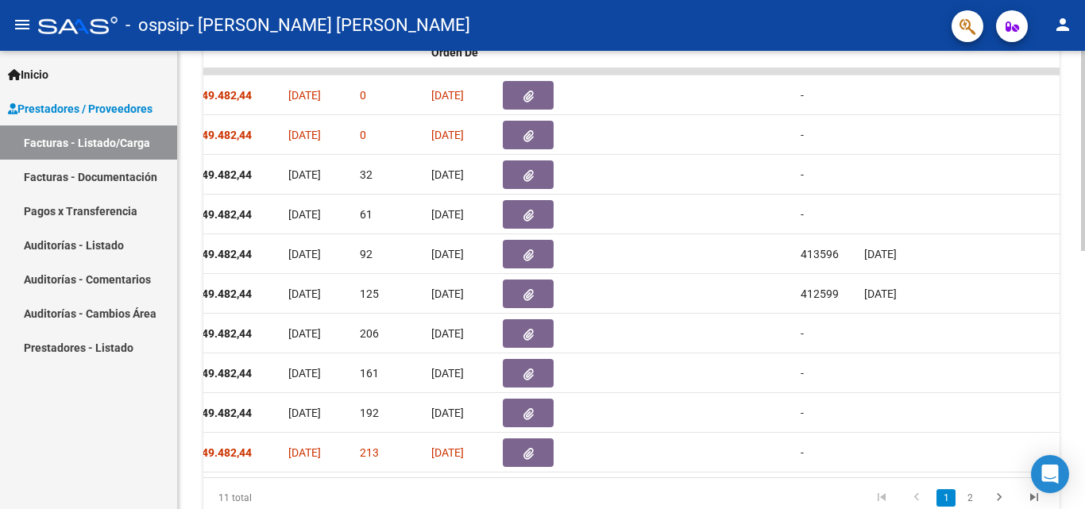
scroll to position [0, 0]
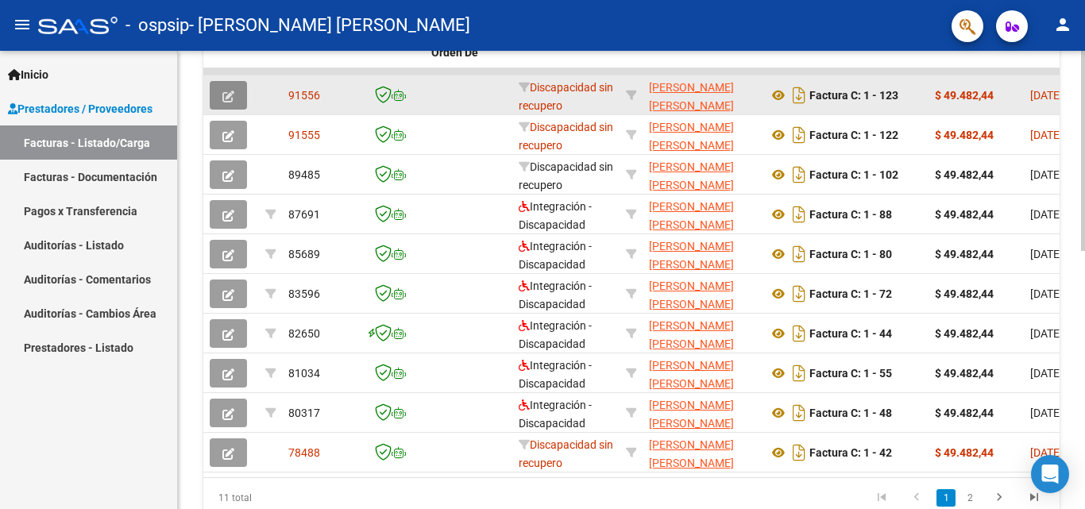
click at [234, 101] on button "button" at bounding box center [228, 95] width 37 height 29
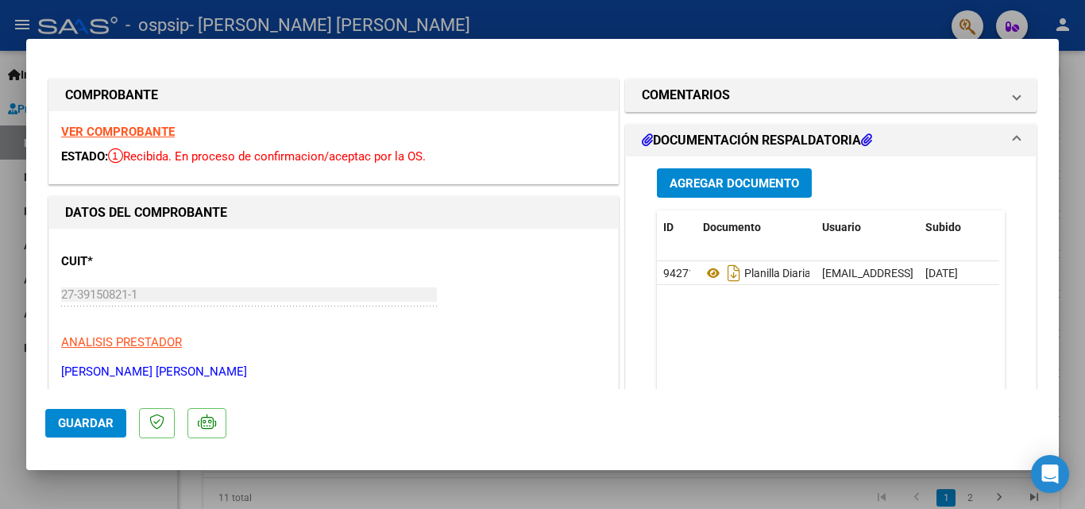
scroll to position [102, 0]
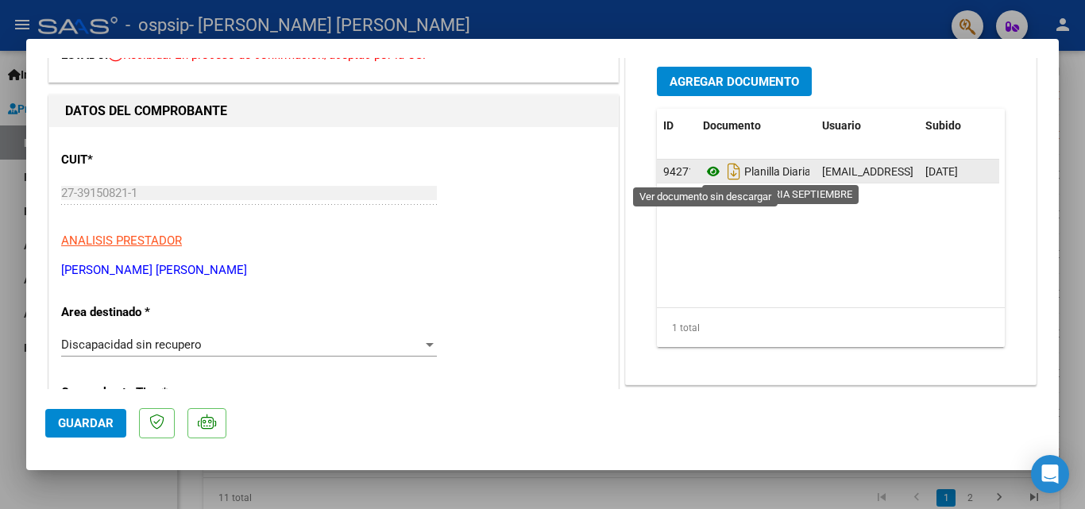
click at [704, 171] on icon at bounding box center [713, 171] width 21 height 19
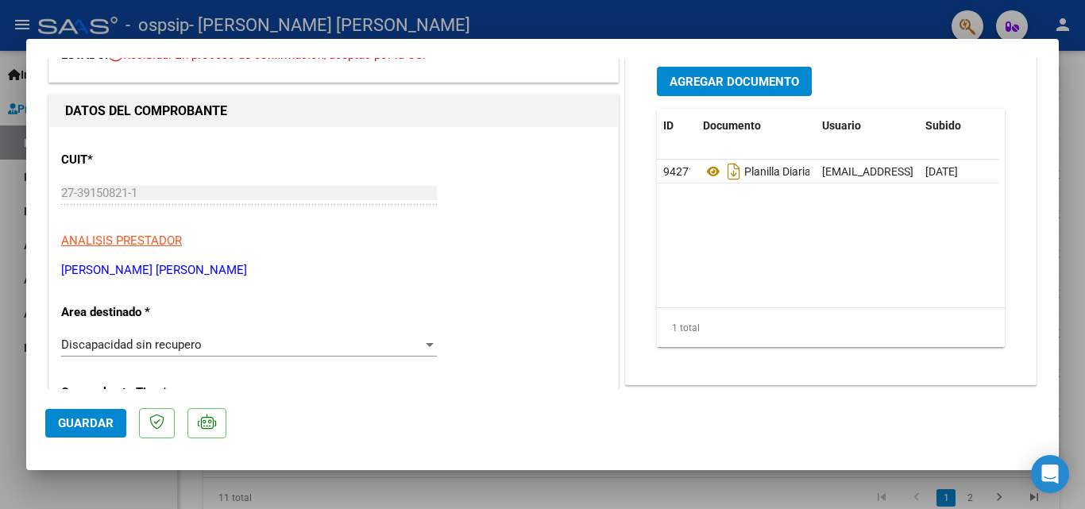
click at [768, 80] on span "Agregar Documento" at bounding box center [735, 82] width 130 height 14
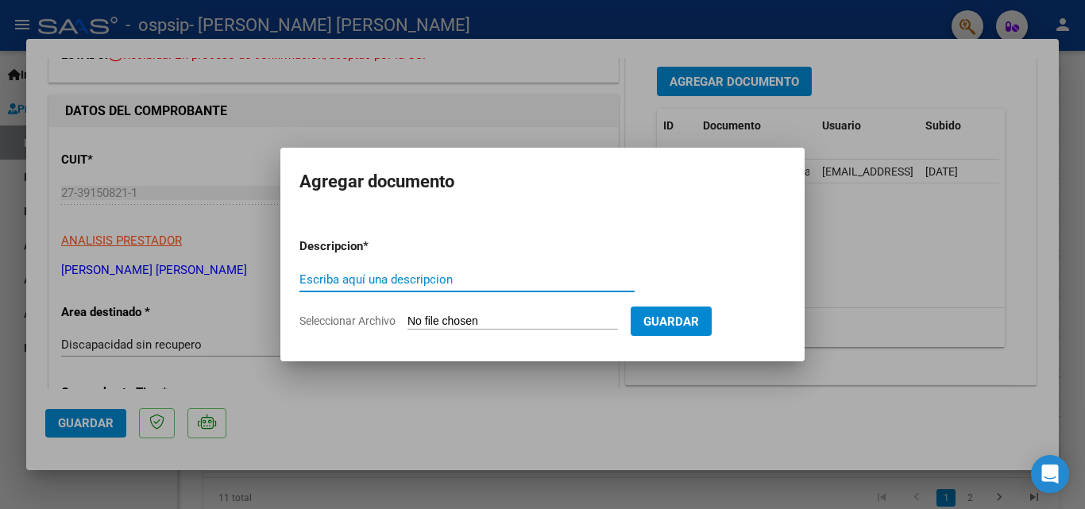
click at [561, 323] on input "Seleccionar Archivo" at bounding box center [513, 322] width 211 height 15
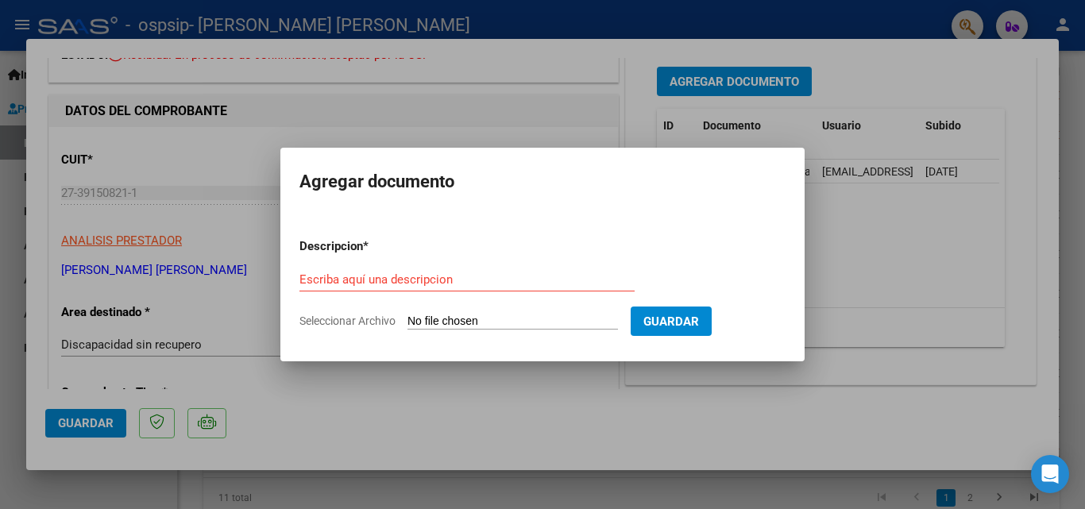
type input "C:\fakepath\27391508211_011_00001_00000123.pdf"
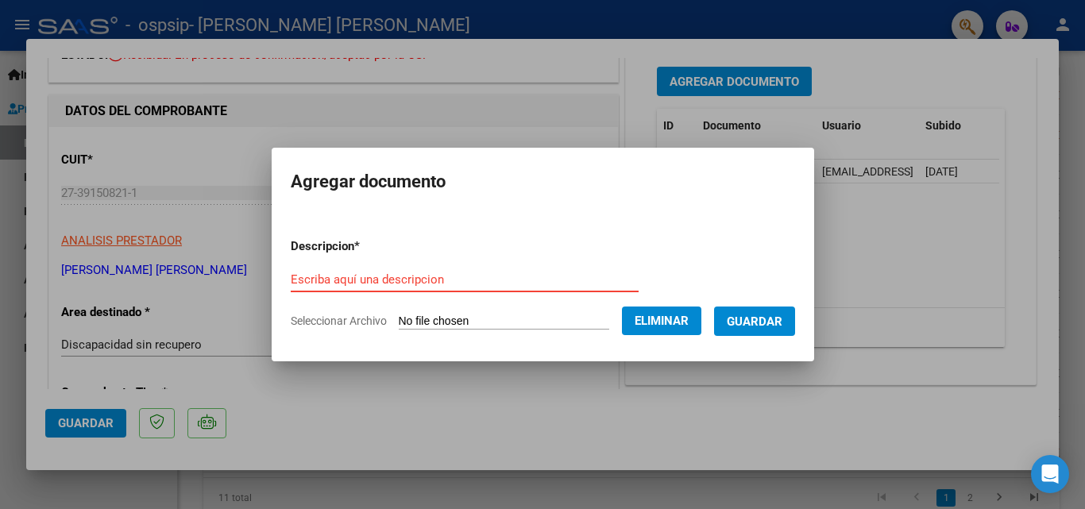
click at [474, 274] on input "Escriba aquí una descripcion" at bounding box center [465, 280] width 348 height 14
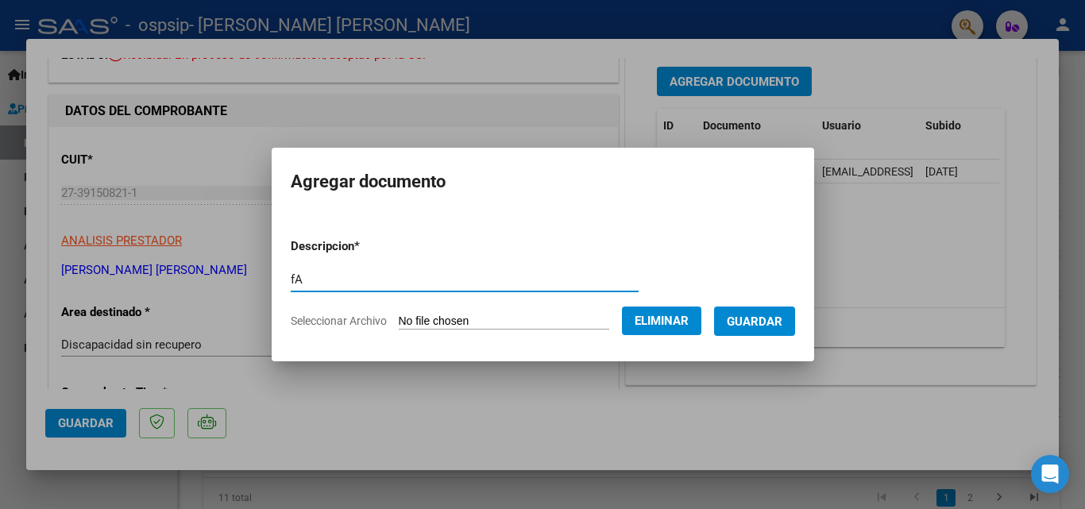
type input "f"
type input "FACTURA SEPTIEMBRE 2025"
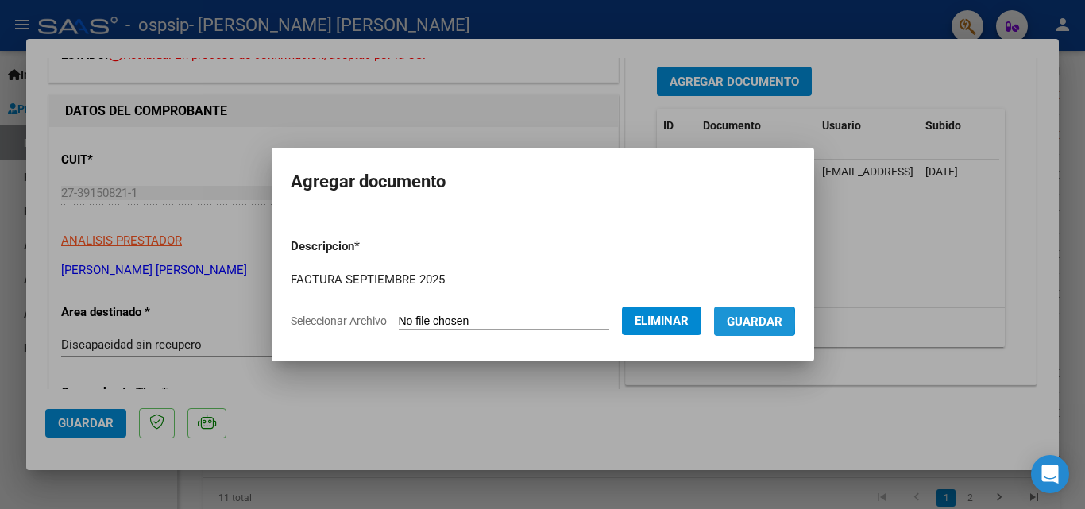
click at [741, 321] on span "Guardar" at bounding box center [755, 322] width 56 height 14
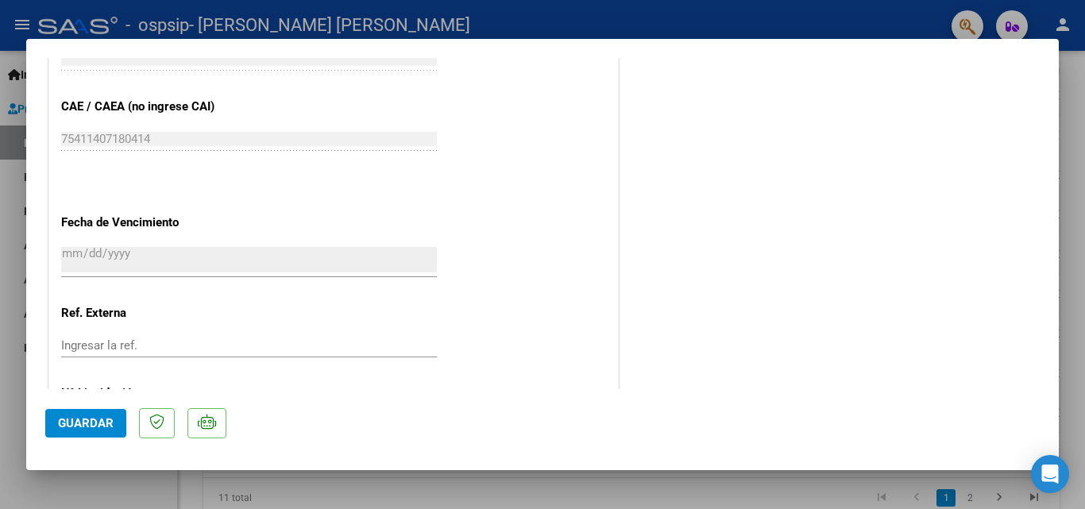
scroll to position [880, 0]
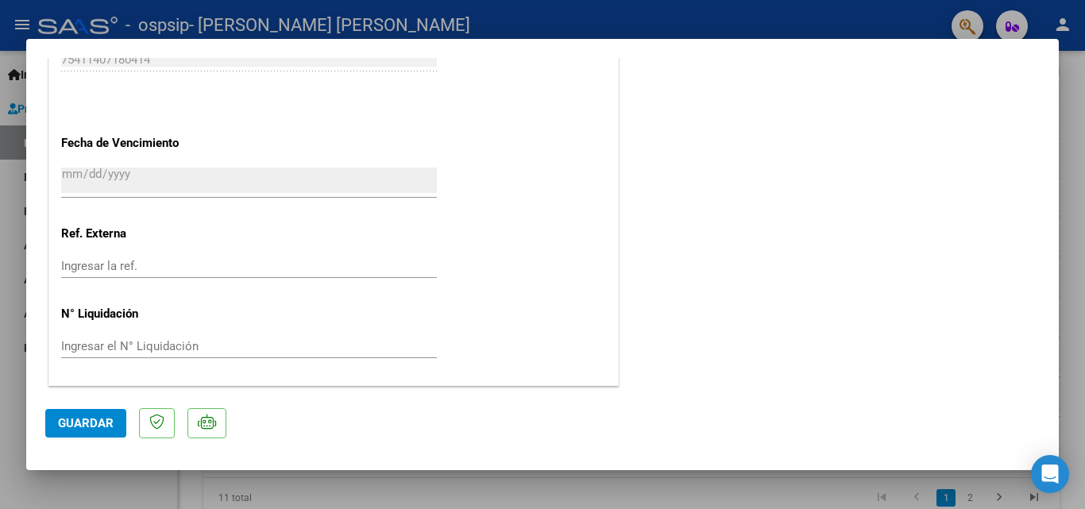
click at [79, 424] on span "Guardar" at bounding box center [86, 423] width 56 height 14
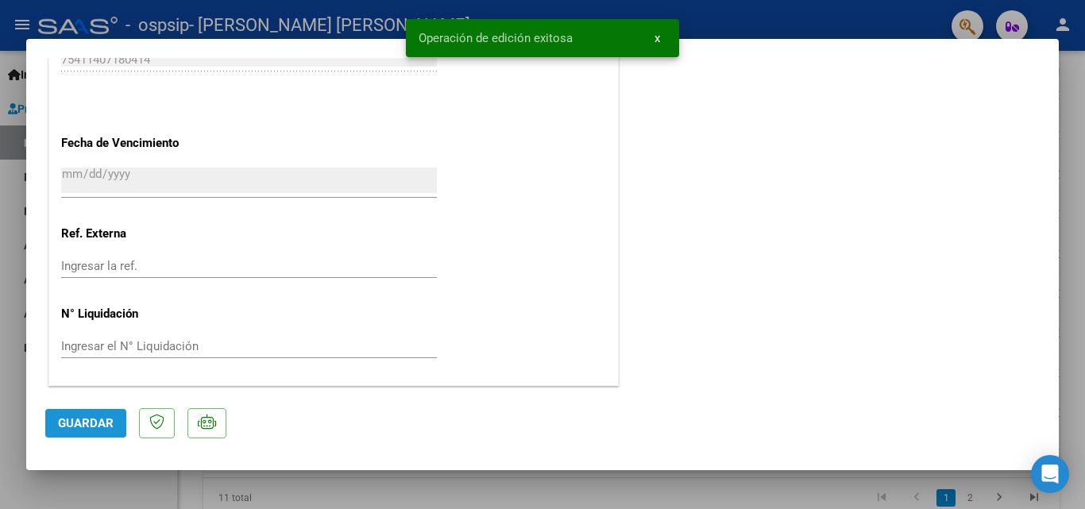
click at [79, 424] on span "Guardar" at bounding box center [86, 423] width 56 height 14
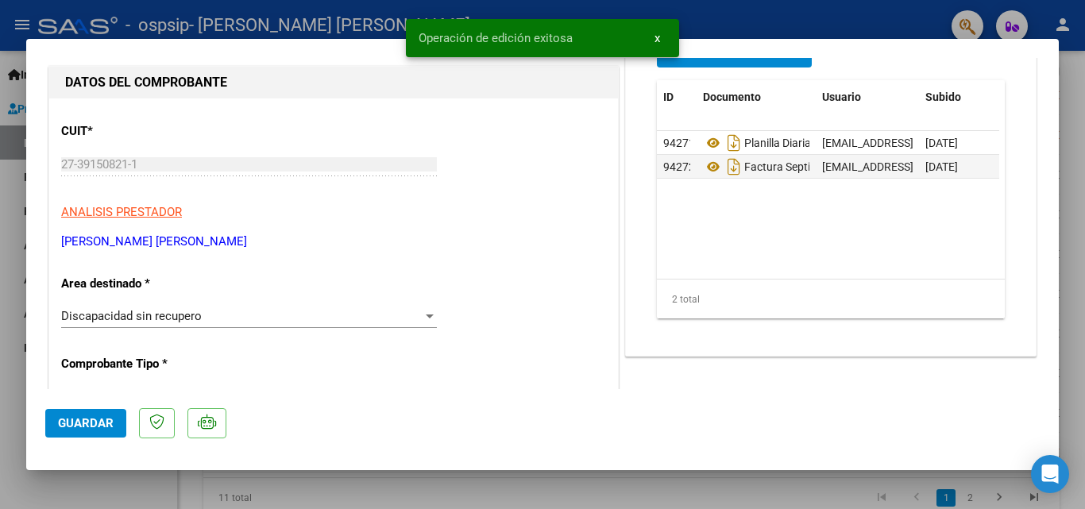
scroll to position [0, 0]
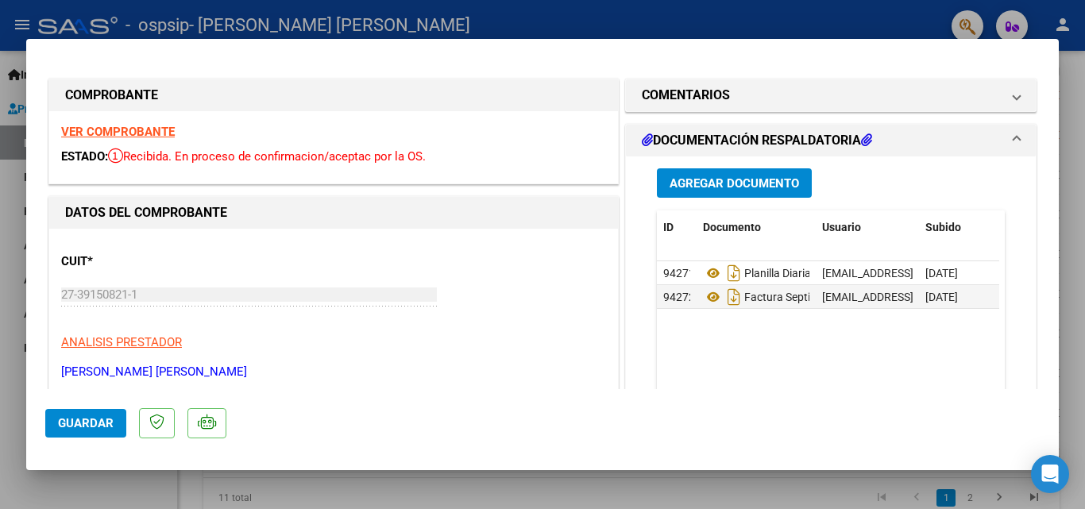
click at [585, 493] on div at bounding box center [542, 254] width 1085 height 509
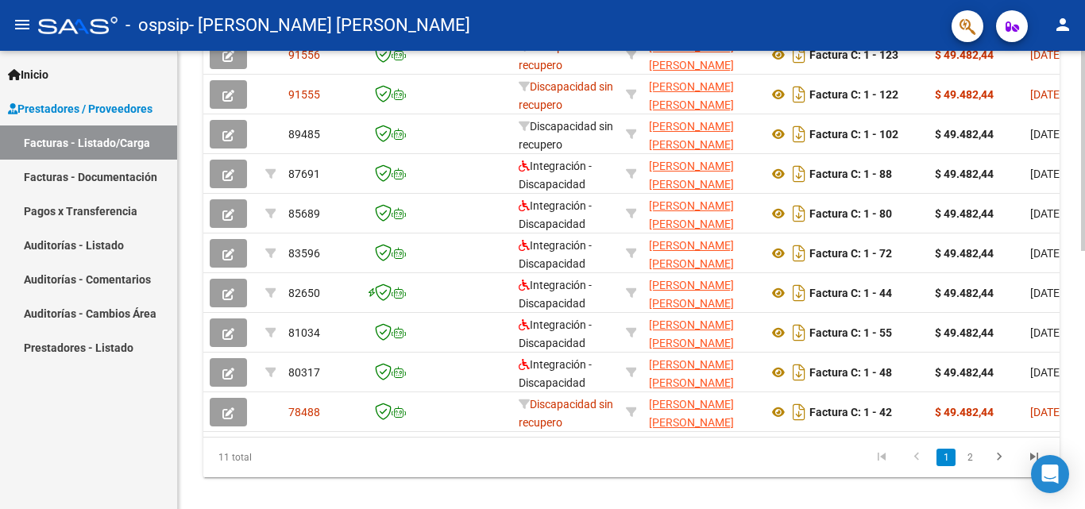
scroll to position [554, 0]
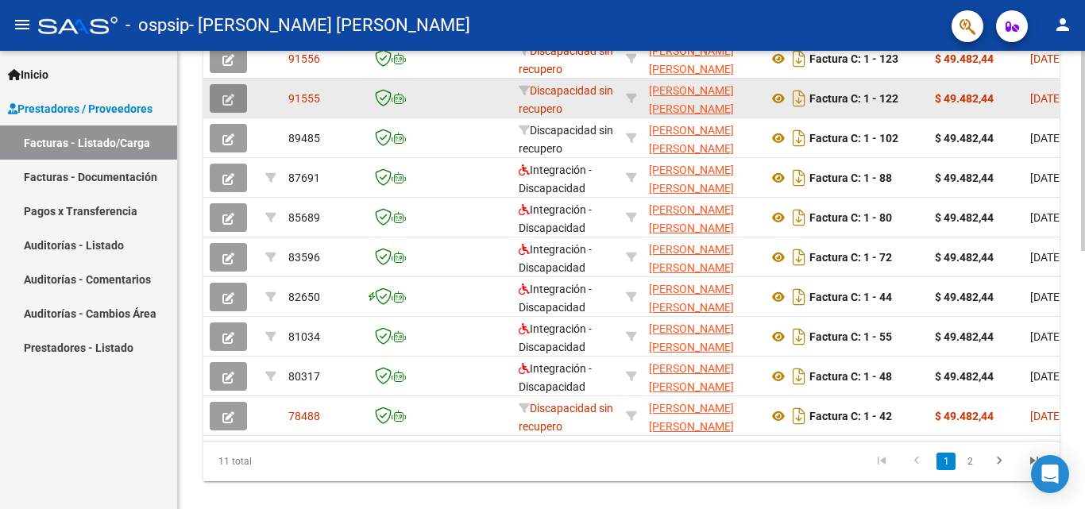
click at [233, 100] on icon "button" at bounding box center [228, 100] width 12 height 12
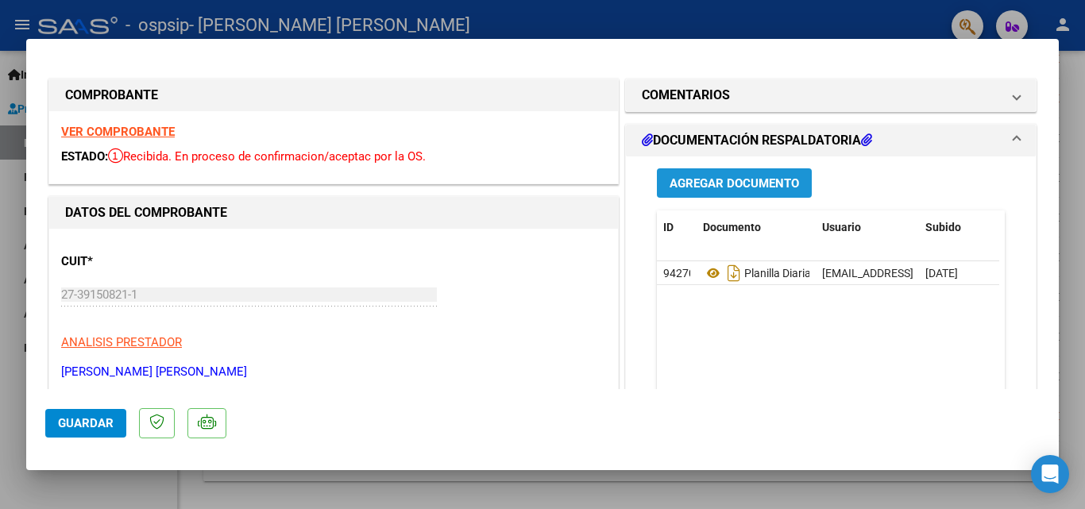
click at [710, 187] on span "Agregar Documento" at bounding box center [735, 183] width 130 height 14
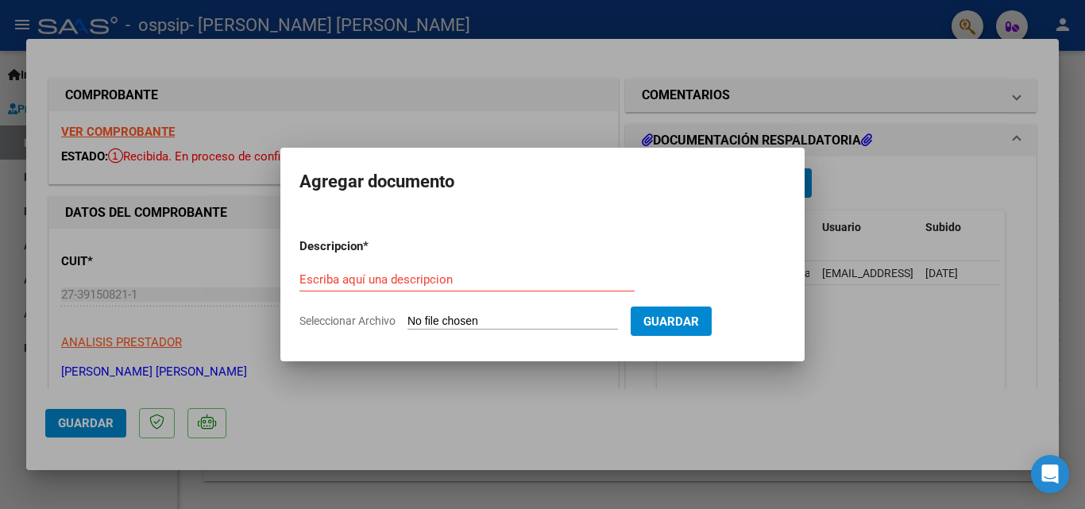
click at [520, 320] on input "Seleccionar Archivo" at bounding box center [513, 322] width 211 height 15
type input "C:\fakepath\27391508211_011_00001_00000122.pdf"
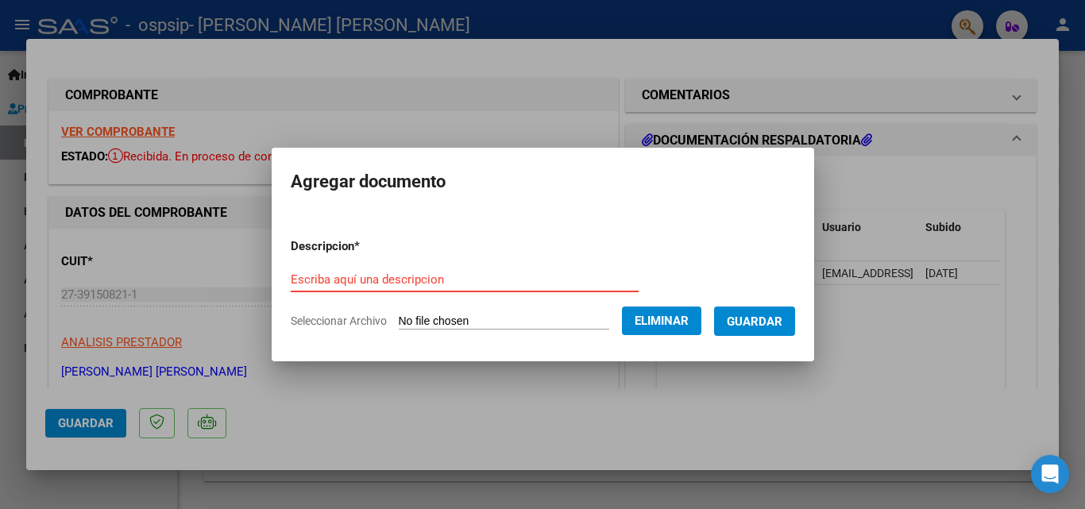
click at [419, 282] on input "Escriba aquí una descripcion" at bounding box center [465, 280] width 348 height 14
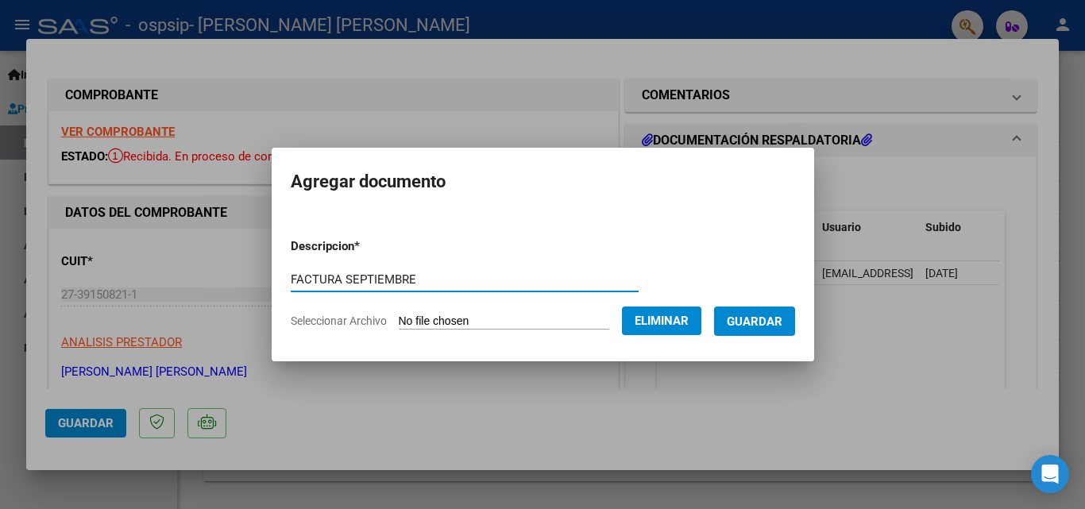
type input "FACTURA SEPTIEMBRE"
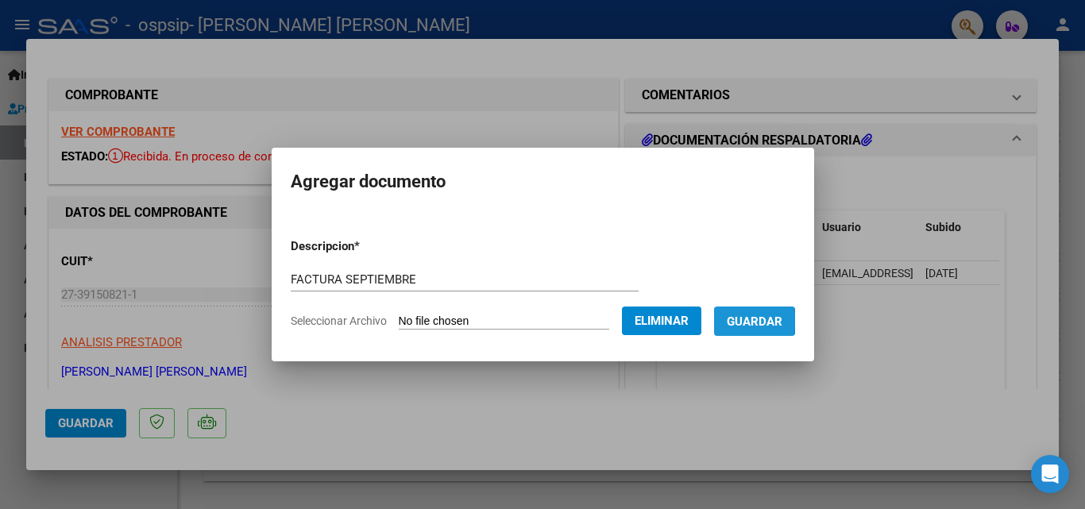
click at [731, 320] on button "Guardar" at bounding box center [754, 321] width 81 height 29
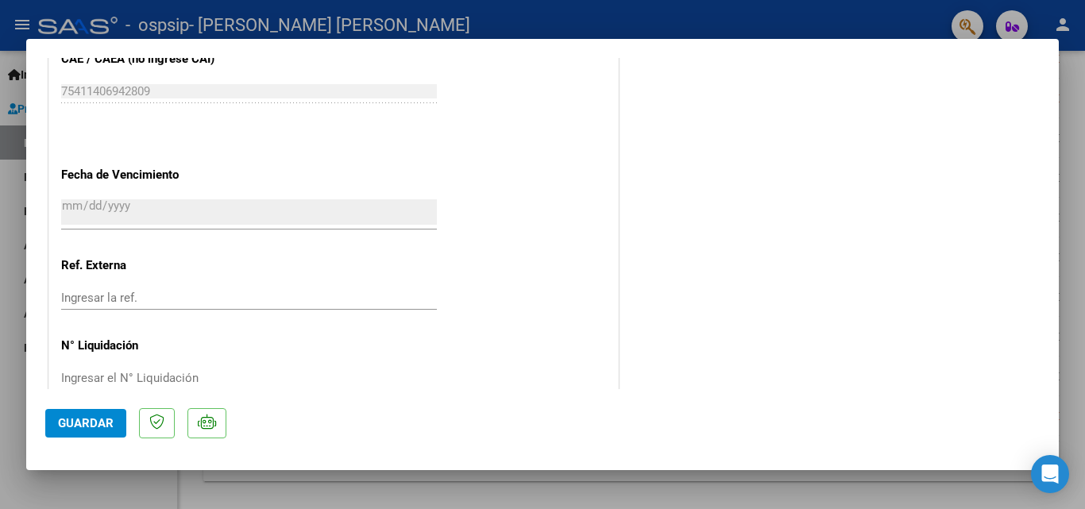
scroll to position [880, 0]
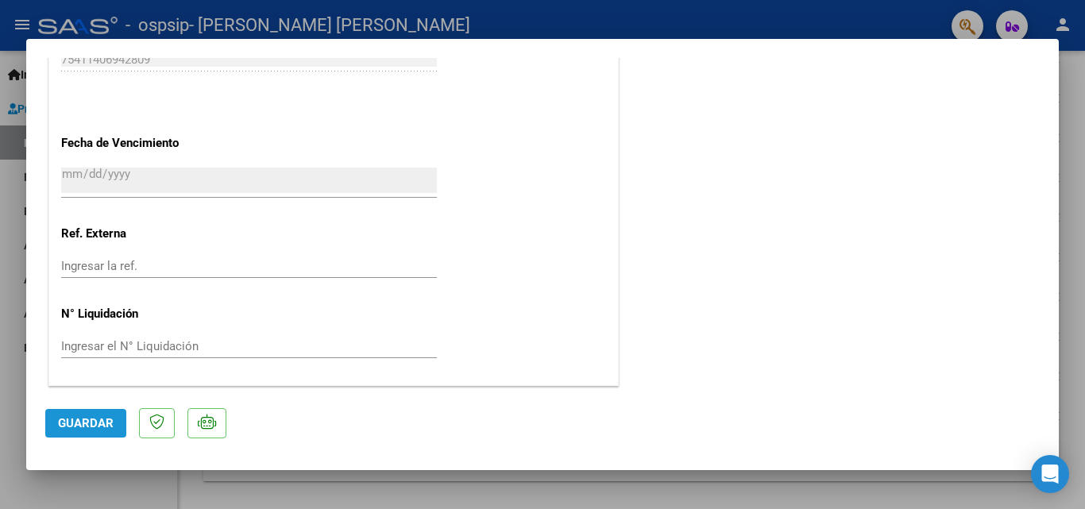
click at [98, 431] on button "Guardar" at bounding box center [85, 423] width 81 height 29
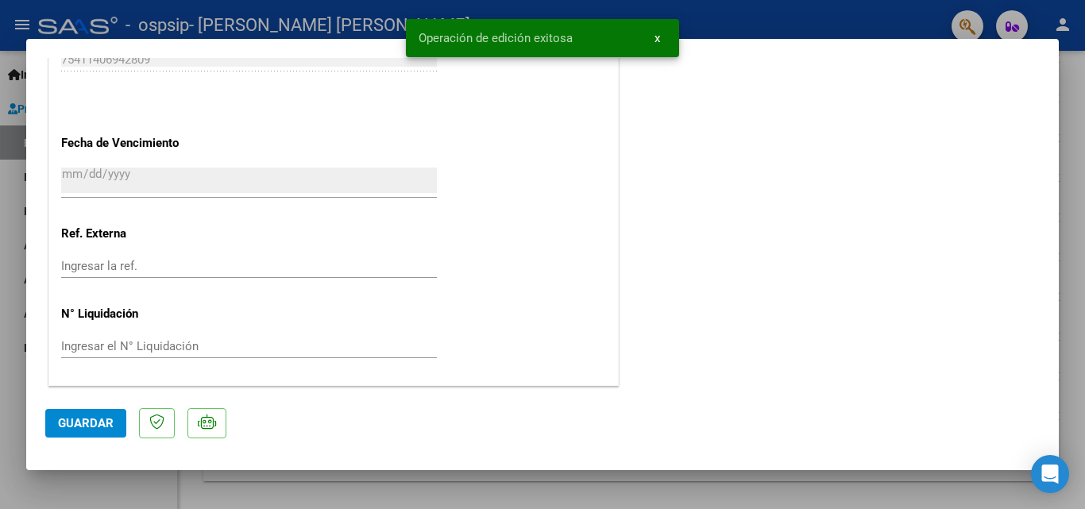
click at [391, 495] on div at bounding box center [542, 254] width 1085 height 509
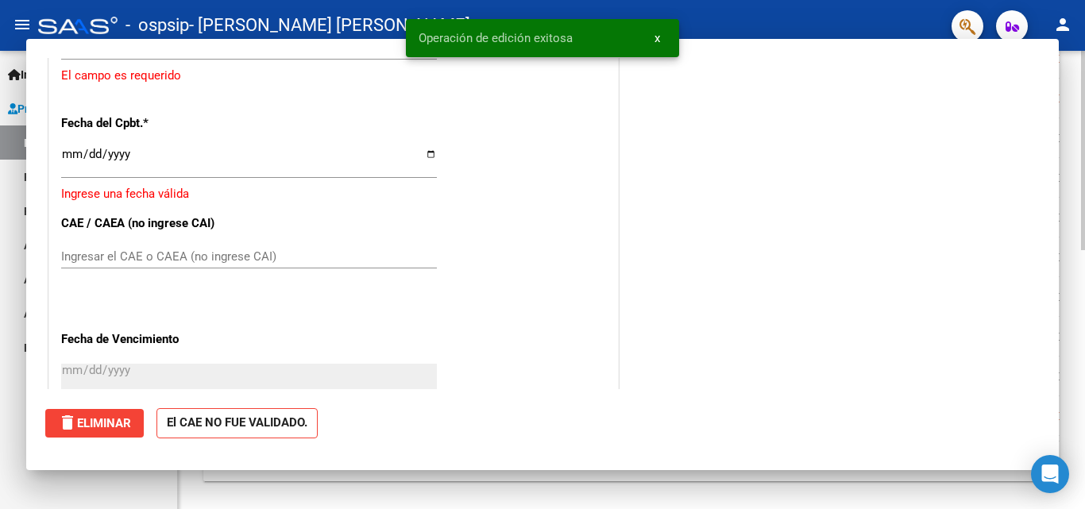
scroll to position [0, 0]
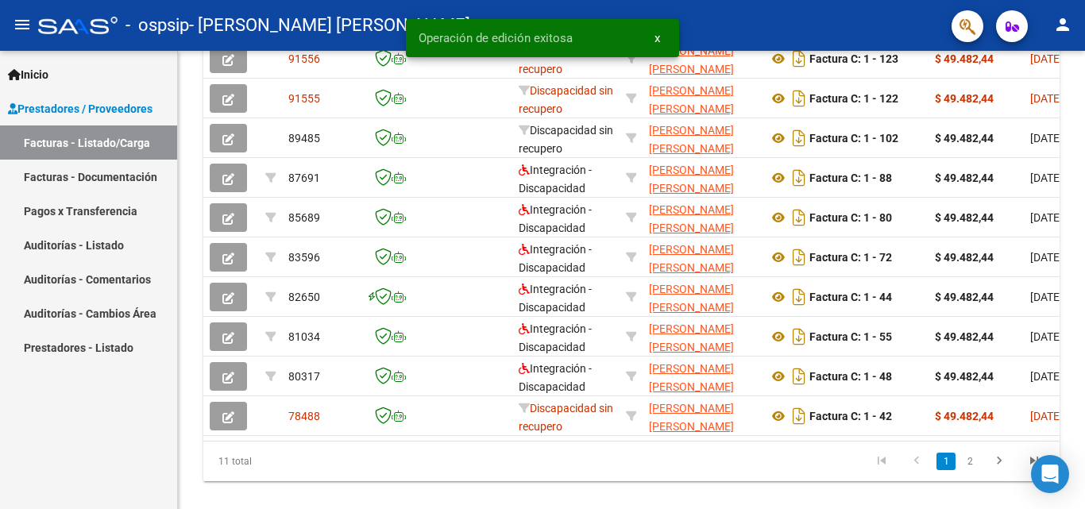
click at [113, 96] on link "Prestadores / Proveedores" at bounding box center [88, 108] width 177 height 34
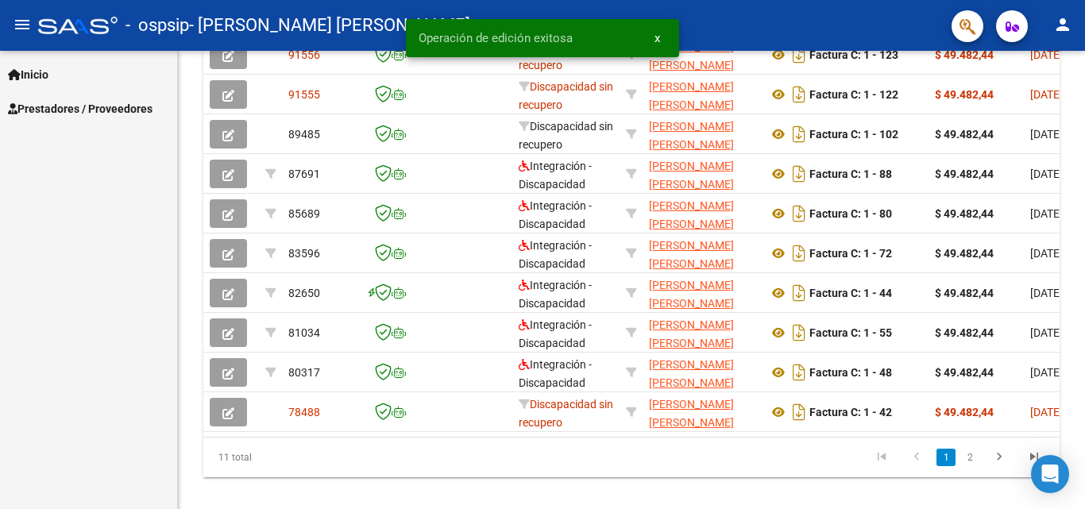
scroll to position [554, 0]
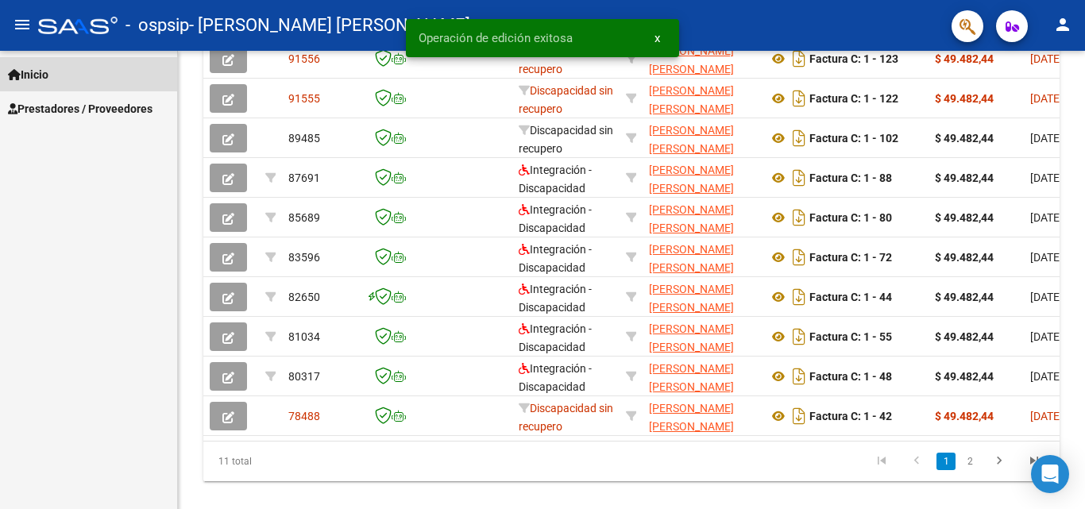
click at [92, 68] on link "Inicio" at bounding box center [88, 74] width 177 height 34
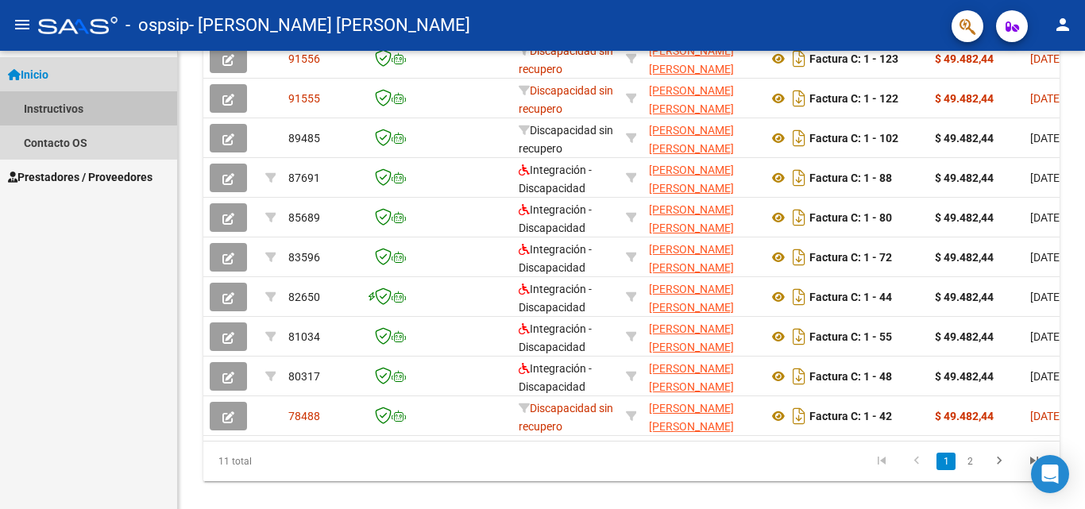
click at [80, 108] on link "Instructivos" at bounding box center [88, 108] width 177 height 34
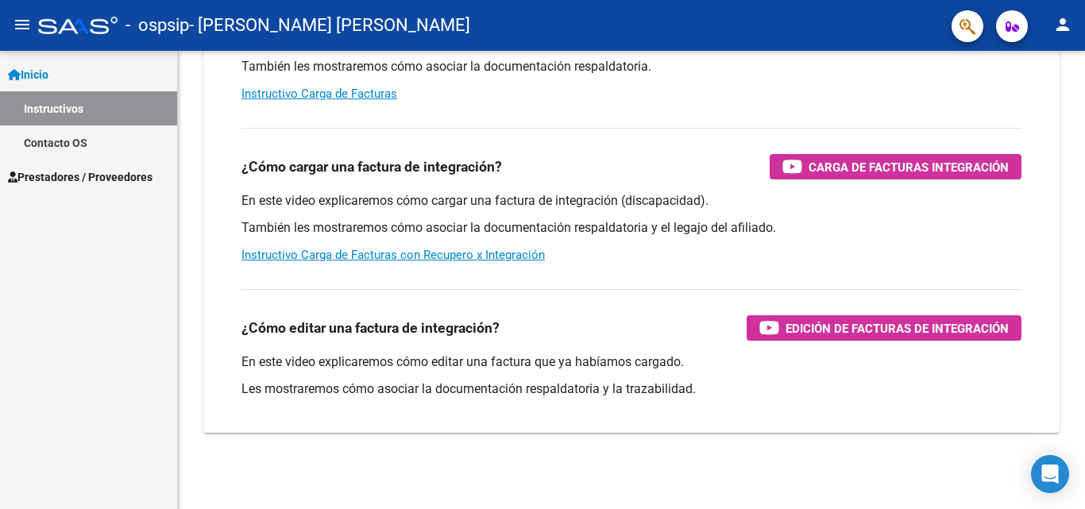
scroll to position [238, 0]
click at [487, 258] on link "Instructivo Carga de Facturas con Recupero x Integración" at bounding box center [394, 255] width 304 height 14
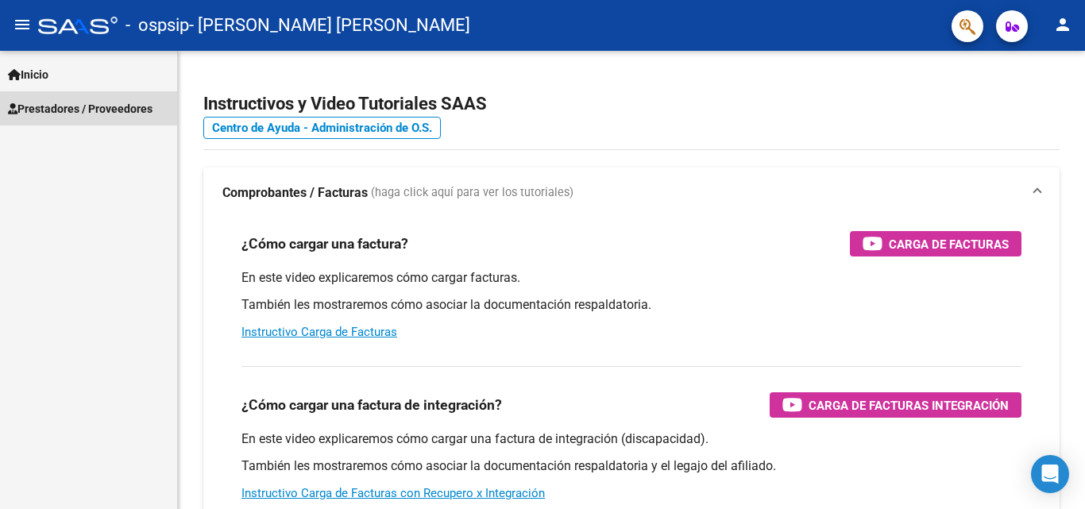
click at [152, 114] on span "Prestadores / Proveedores" at bounding box center [80, 108] width 145 height 17
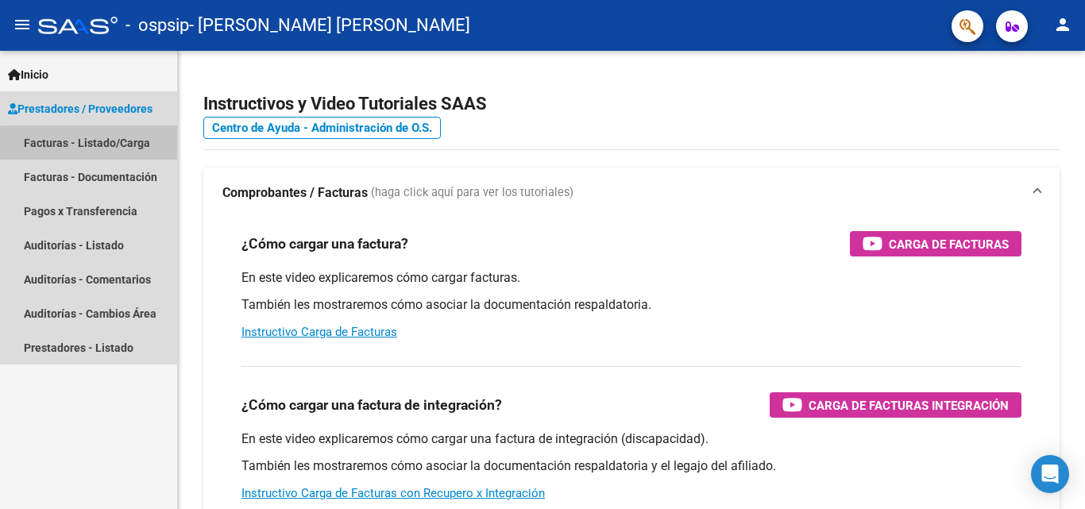
click at [130, 153] on link "Facturas - Listado/Carga" at bounding box center [88, 143] width 177 height 34
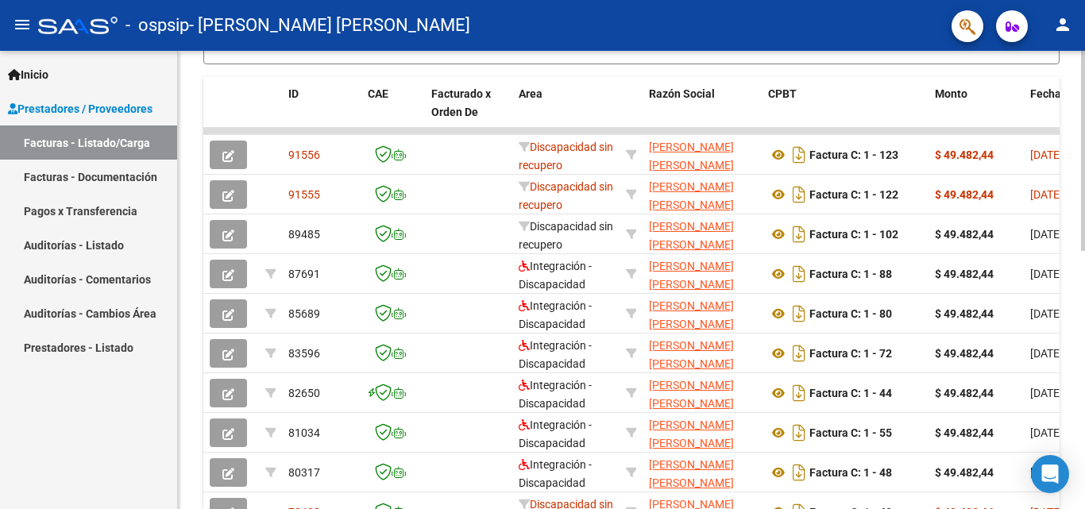
scroll to position [495, 0]
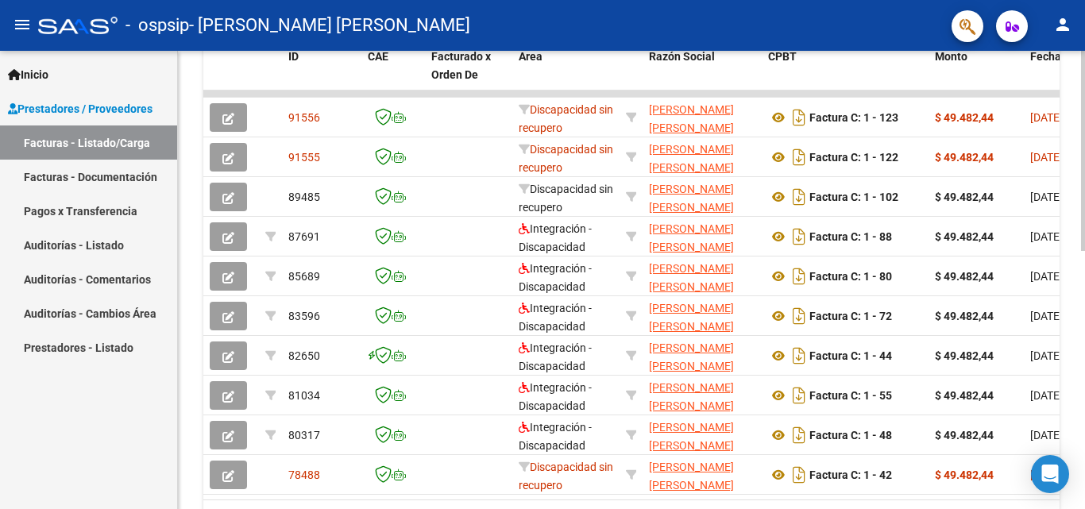
click at [1085, 300] on div at bounding box center [1083, 373] width 4 height 200
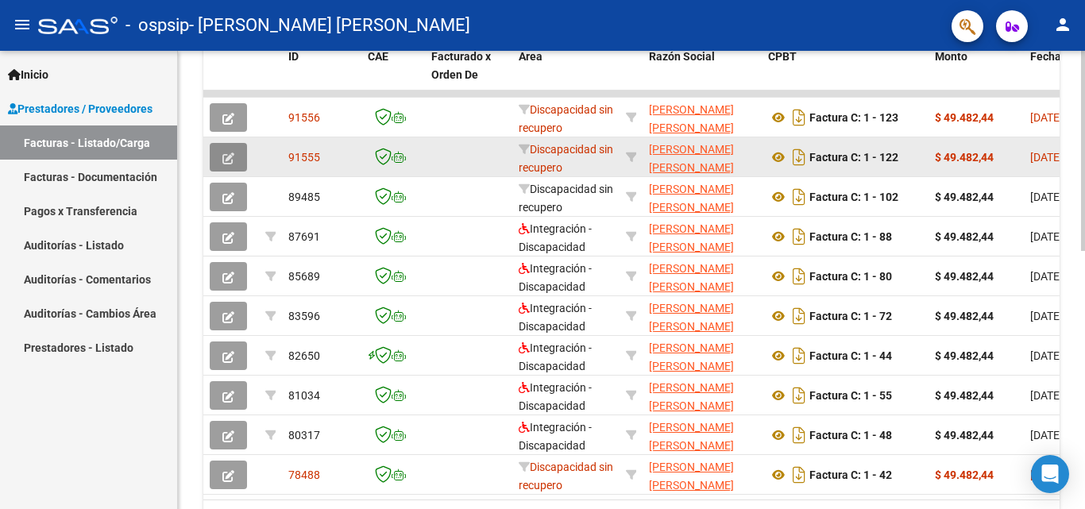
click at [234, 158] on icon "button" at bounding box center [228, 159] width 12 height 12
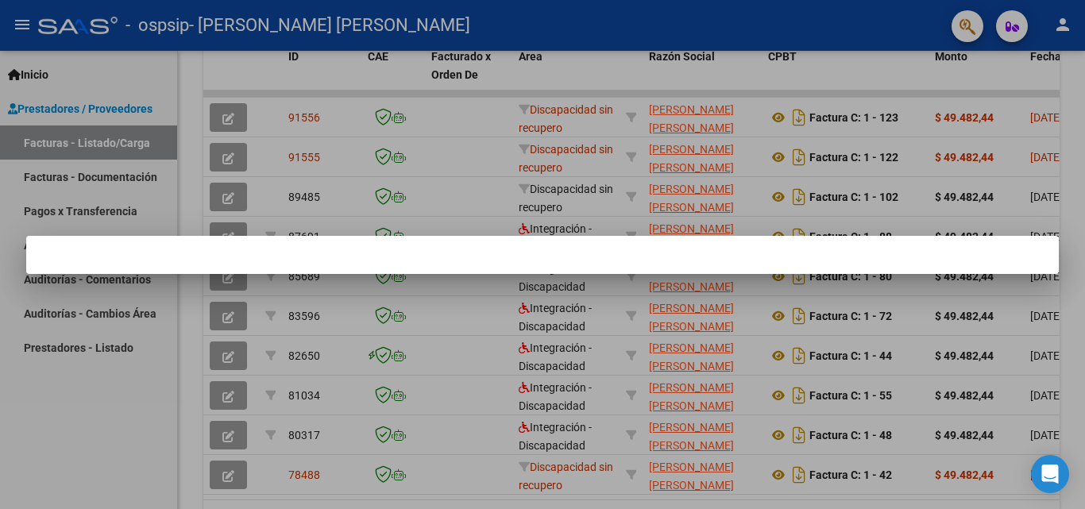
click at [501, 332] on div at bounding box center [542, 254] width 1085 height 509
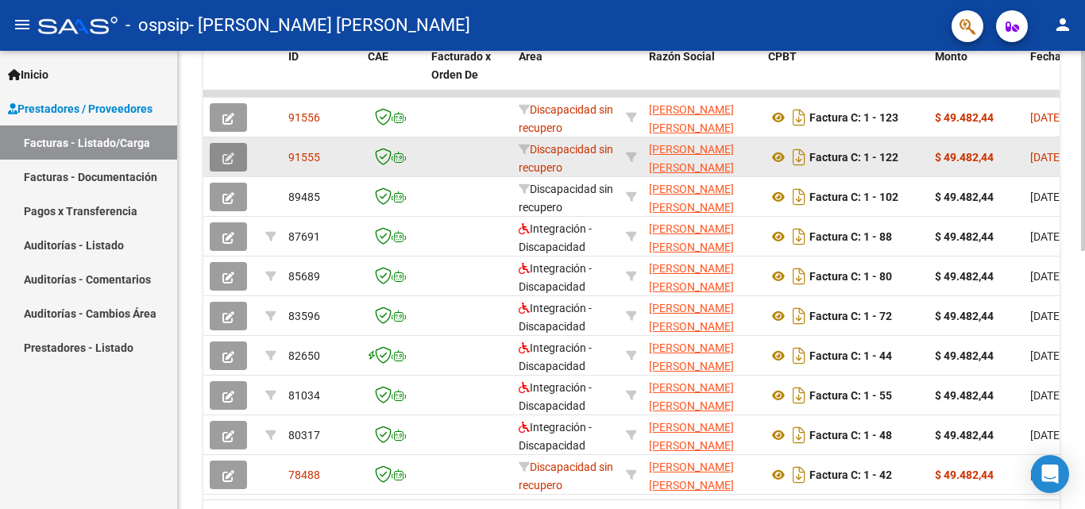
click at [230, 168] on button "button" at bounding box center [228, 157] width 37 height 29
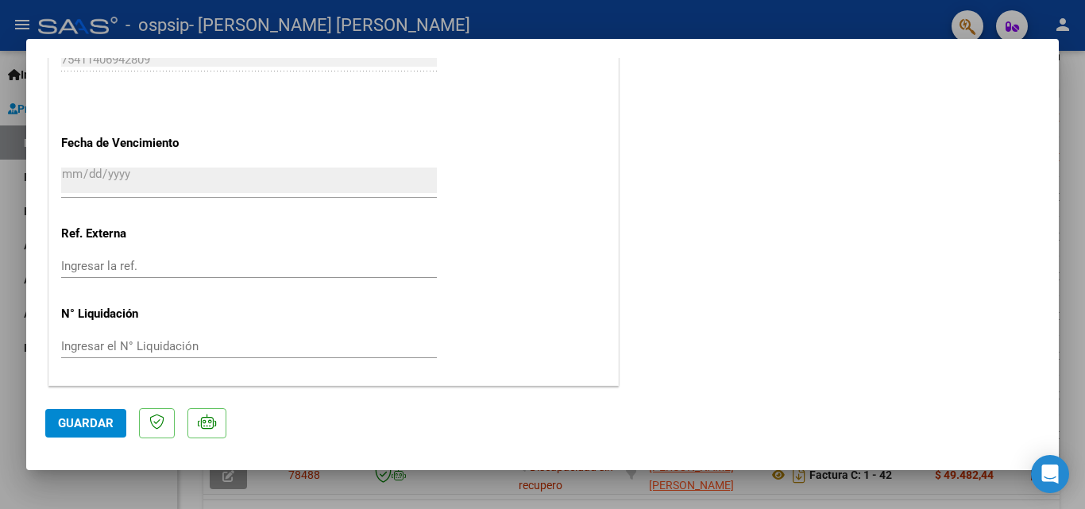
scroll to position [0, 0]
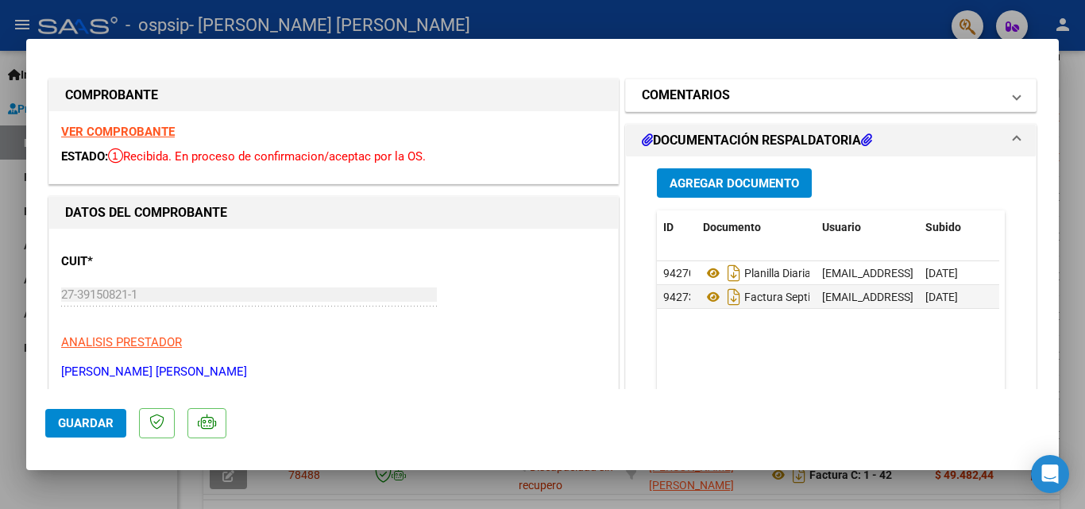
click at [998, 95] on span "COMENTARIOS" at bounding box center [828, 95] width 372 height 19
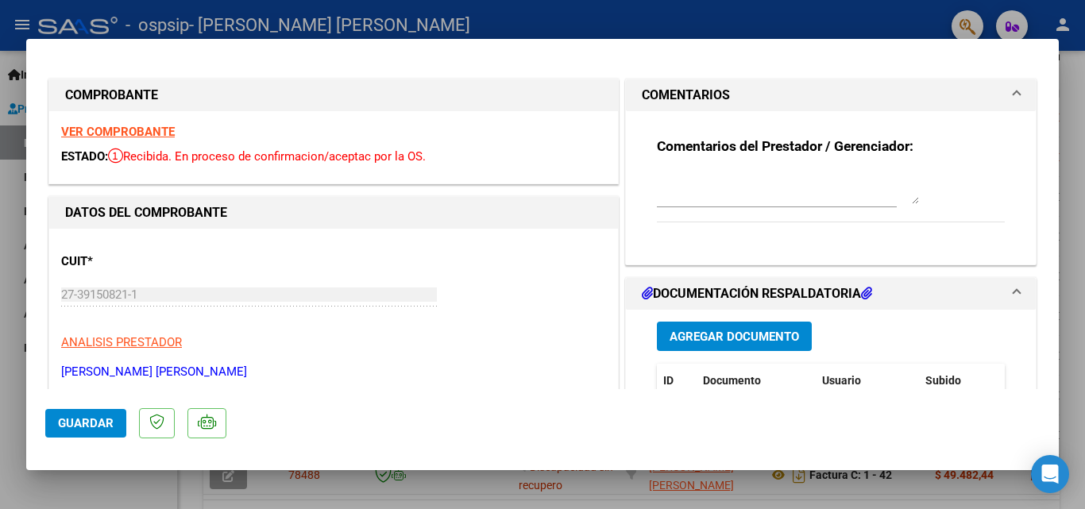
click at [998, 95] on span "COMENTARIOS" at bounding box center [828, 95] width 372 height 19
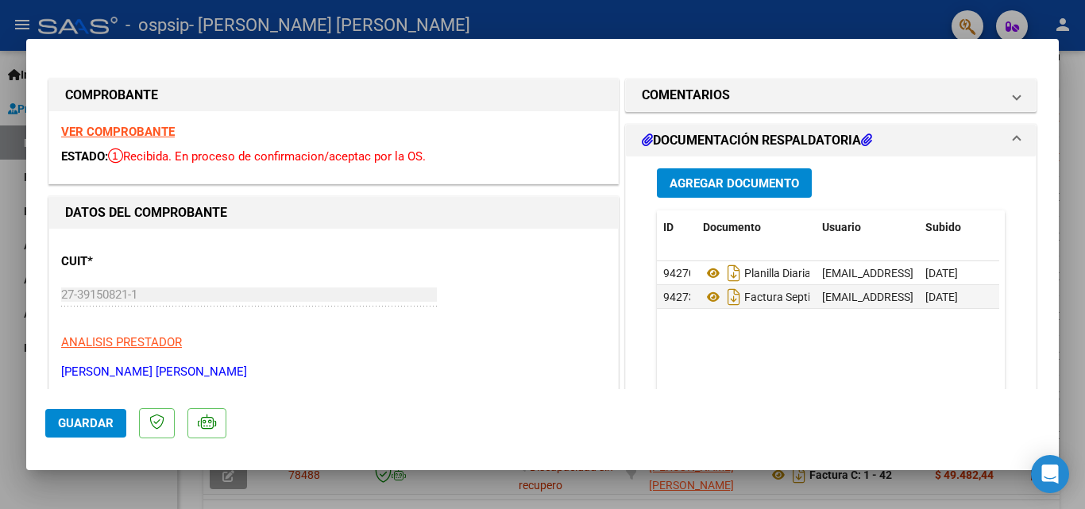
click at [673, 495] on div at bounding box center [542, 254] width 1085 height 509
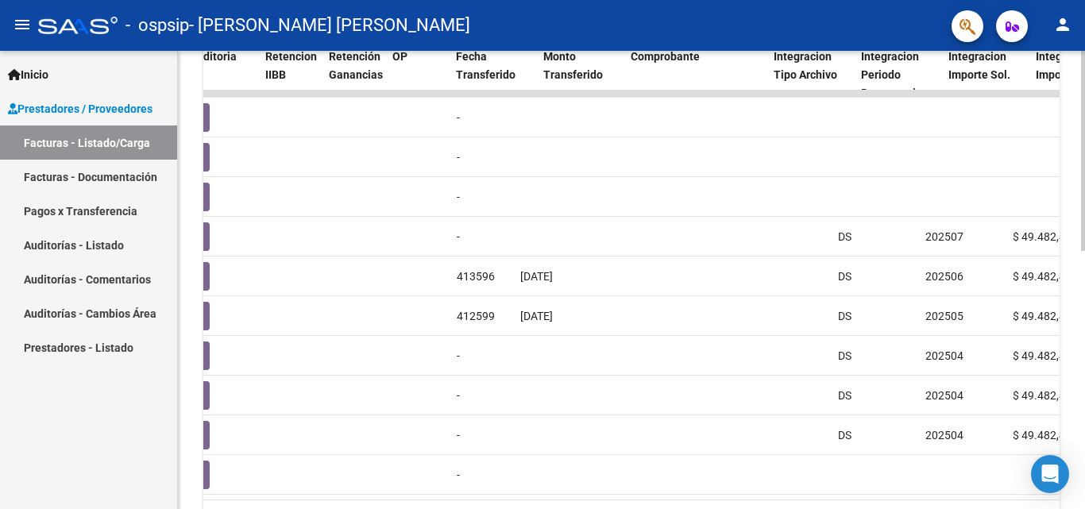
scroll to position [0, 1151]
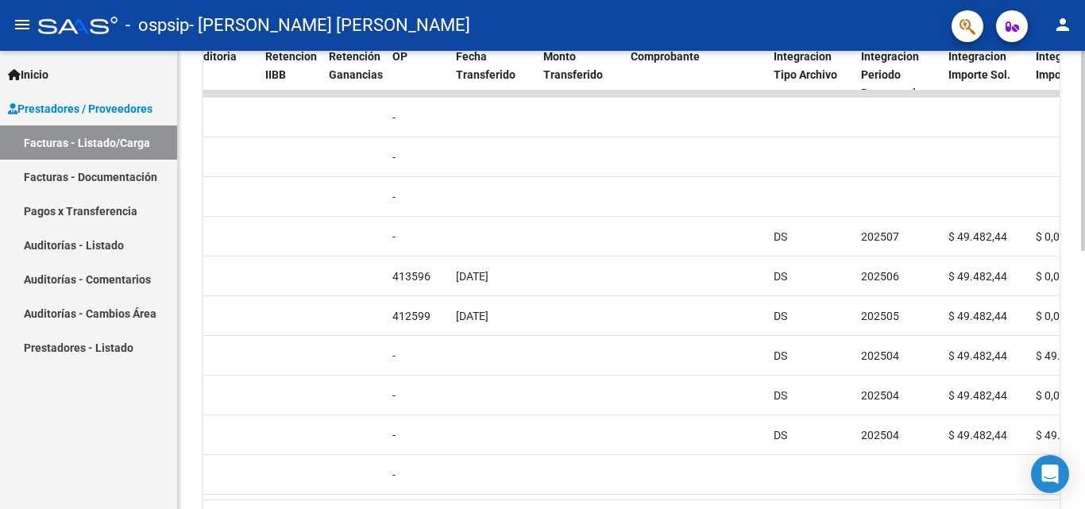
drag, startPoint x: 609, startPoint y: 497, endPoint x: 630, endPoint y: 499, distance: 21.6
click at [630, 499] on datatable-body "91556 Discapacidad sin recupero ANTONUCCI ARIADNA SOFIA 27391508211 Factura C: …" at bounding box center [631, 295] width 857 height 409
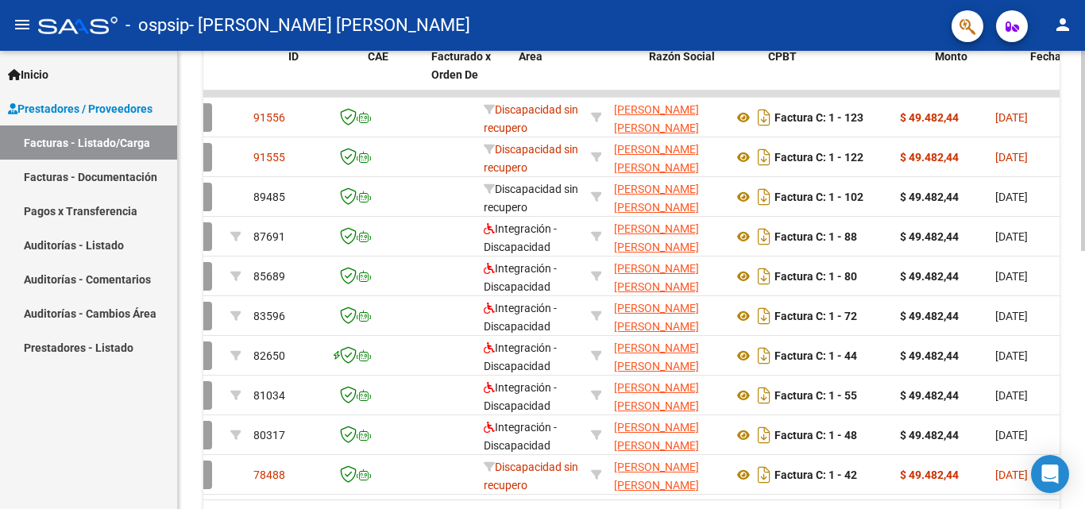
scroll to position [0, 0]
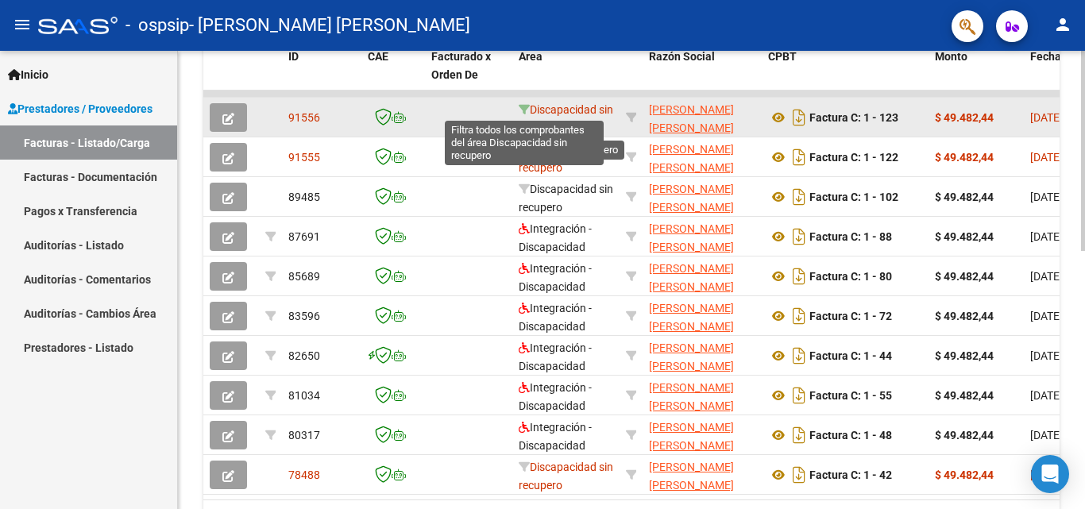
click at [522, 107] on icon at bounding box center [524, 109] width 11 height 11
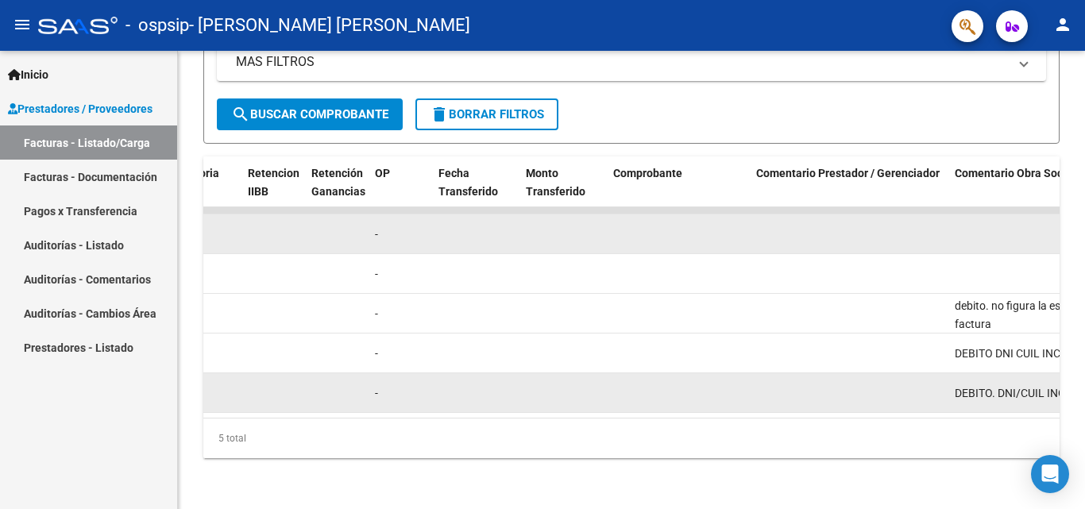
scroll to position [0, 1440]
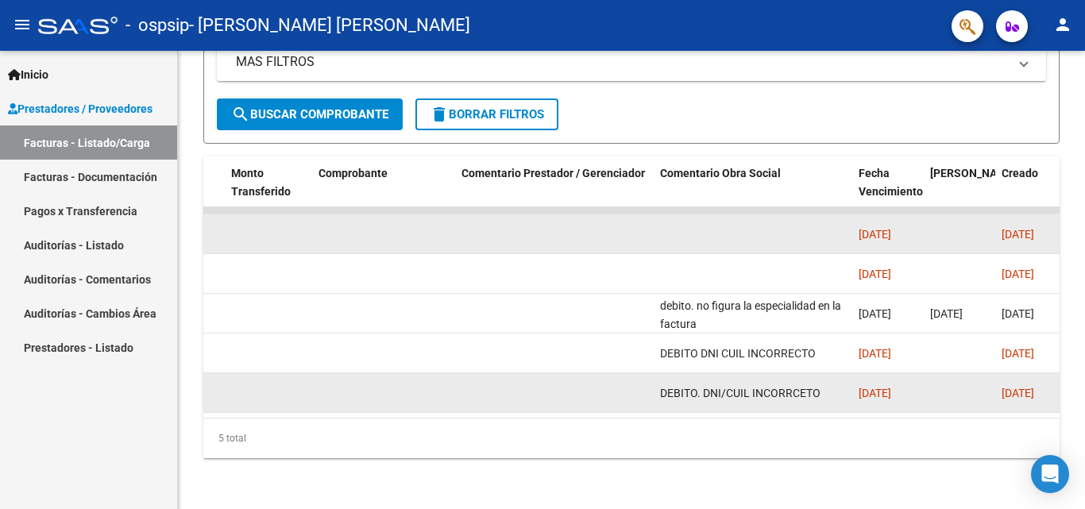
click at [881, 388] on div "[DATE]" at bounding box center [888, 394] width 59 height 18
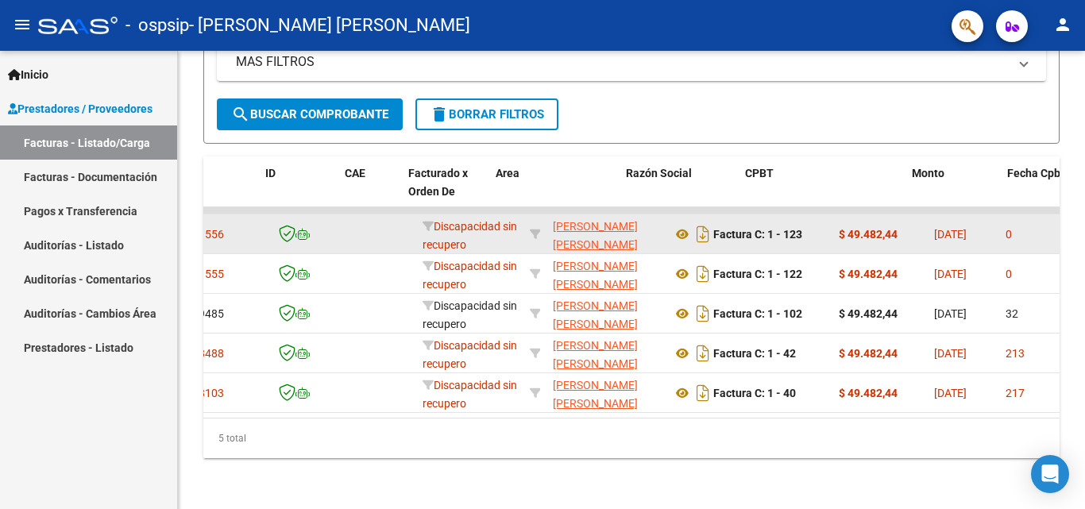
scroll to position [0, 0]
